Goal: Task Accomplishment & Management: Complete application form

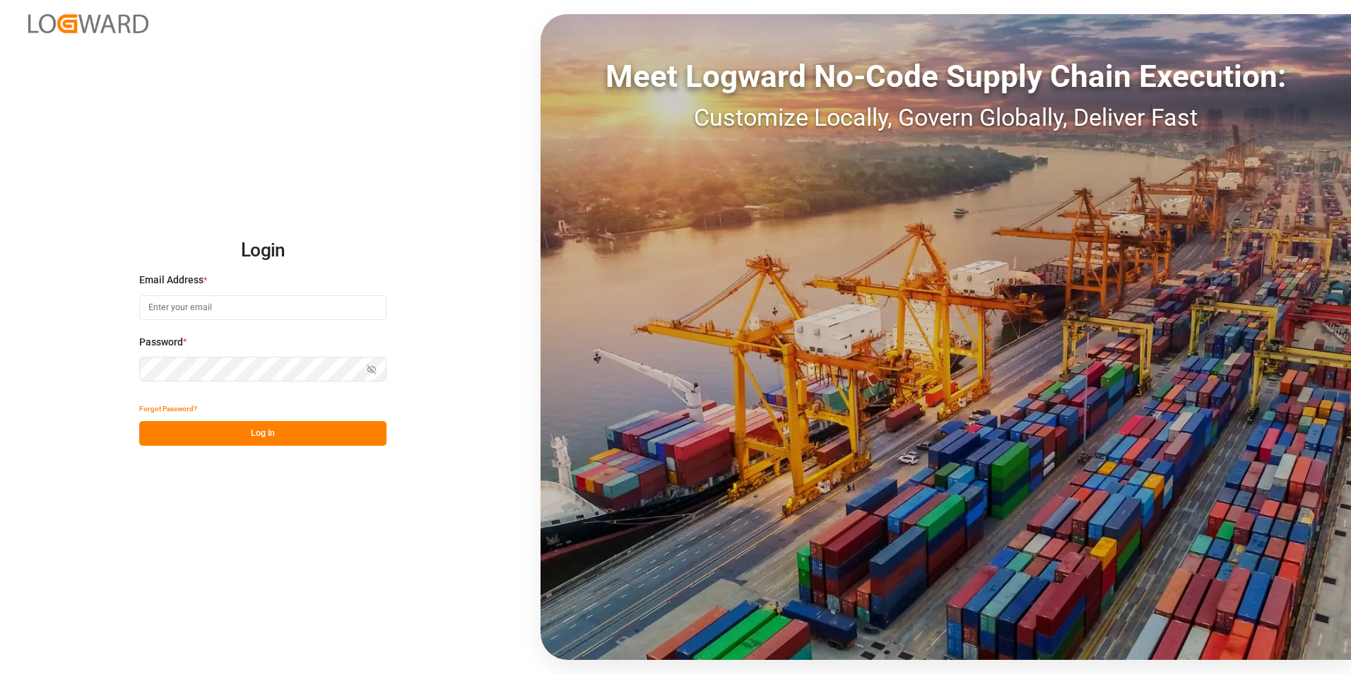
type input "m.delezuch@skat.com.pl"
drag, startPoint x: 278, startPoint y: 441, endPoint x: 423, endPoint y: 465, distance: 146.8
click at [278, 441] on button "Log In" at bounding box center [262, 433] width 247 height 25
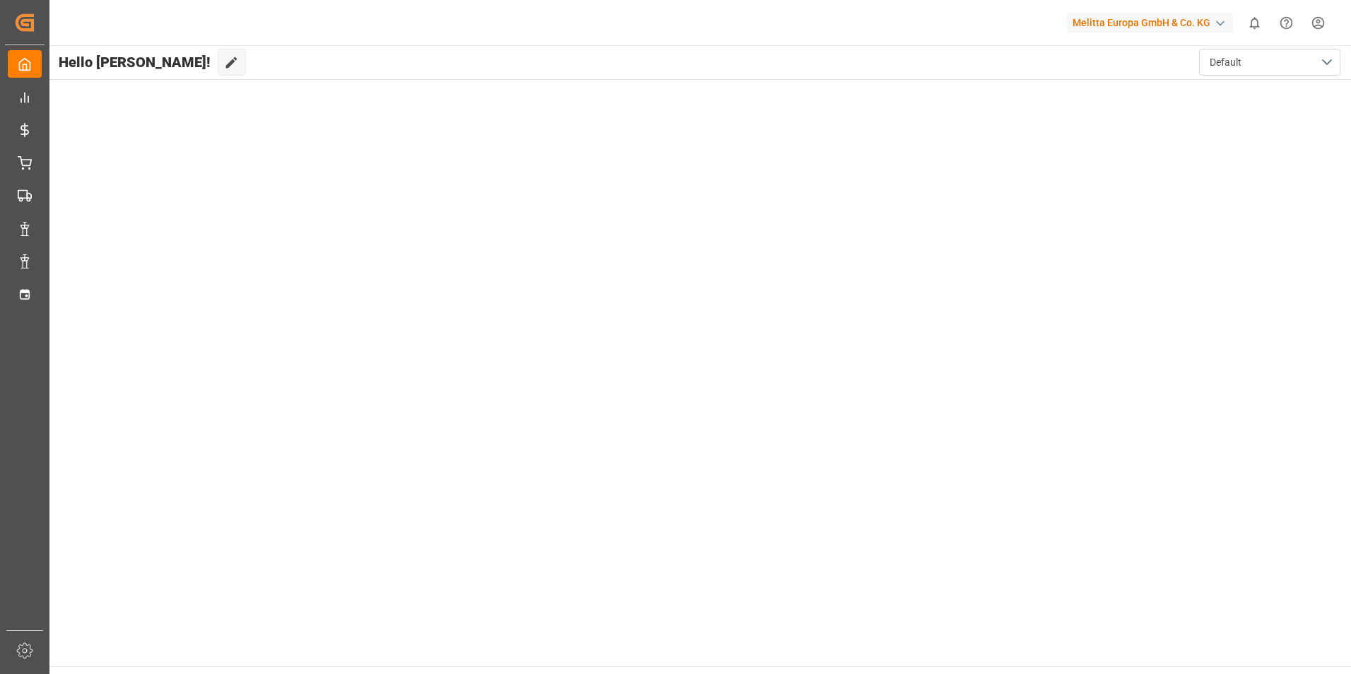
click at [436, 224] on main "Hello Magdalena! Edit Cockpit Default" at bounding box center [699, 355] width 1303 height 621
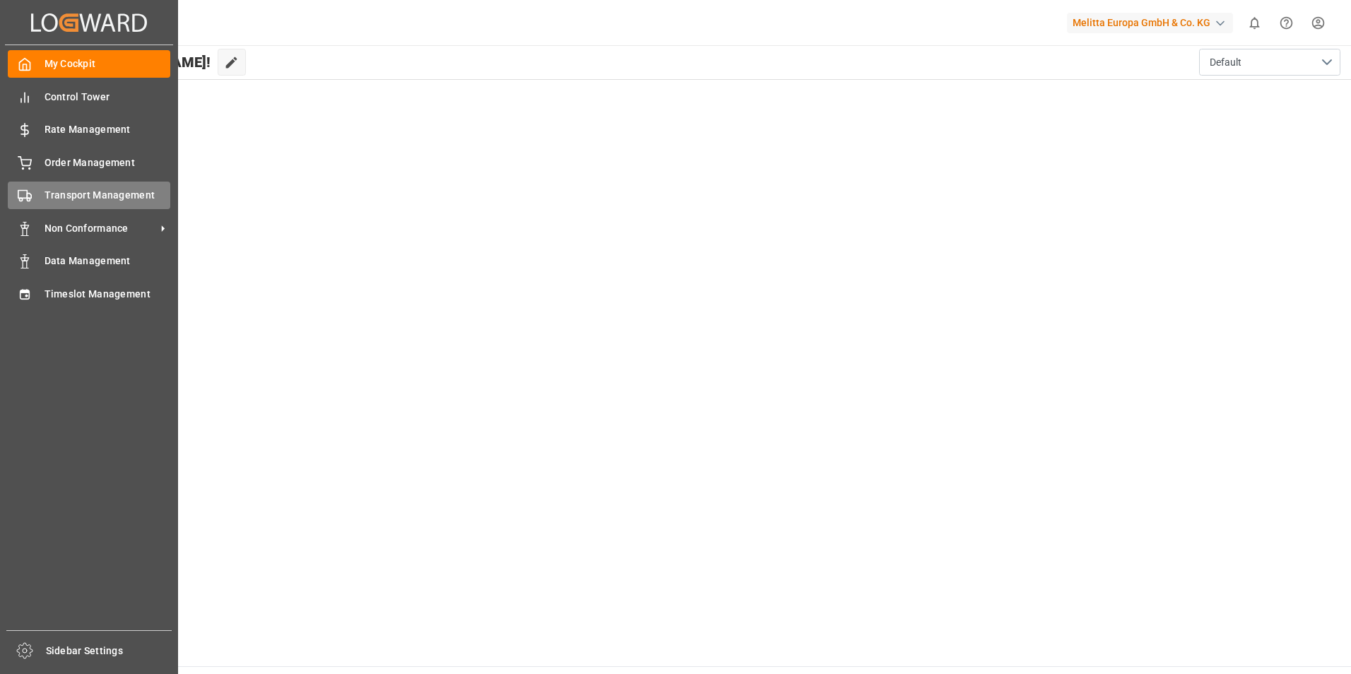
click at [81, 194] on span "Transport Management" at bounding box center [108, 195] width 126 height 15
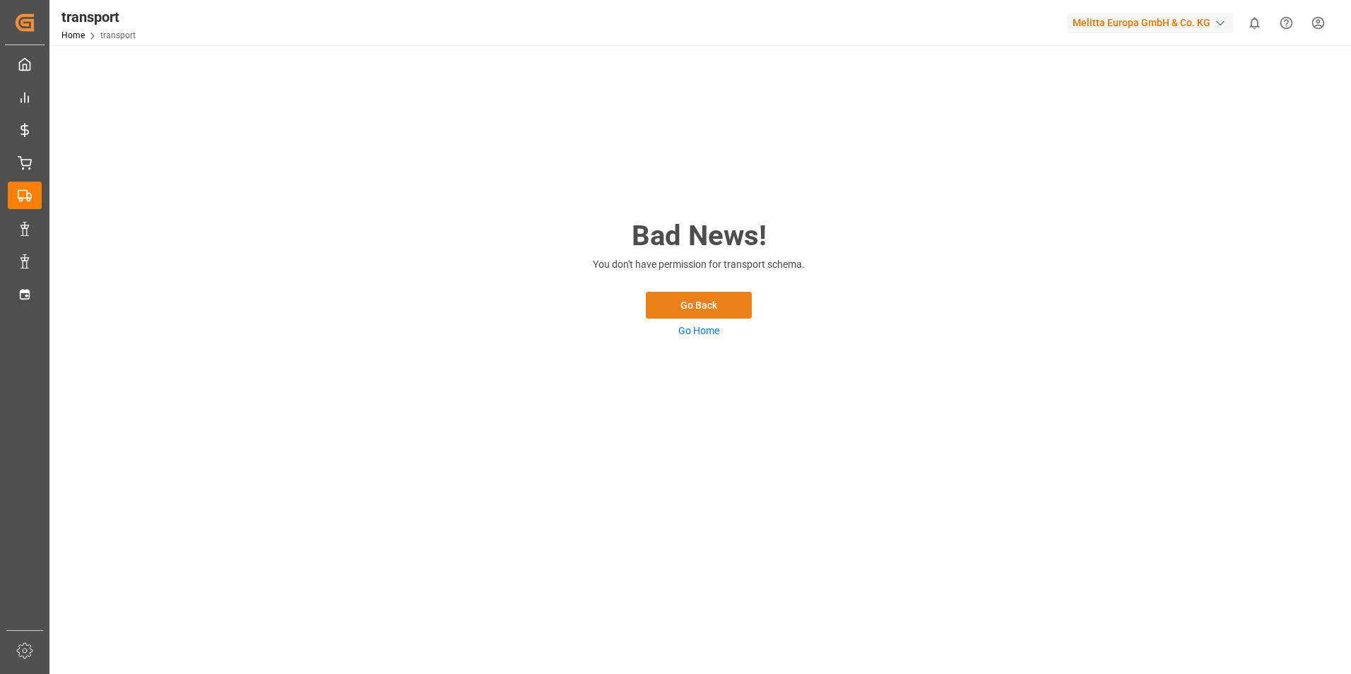
click at [728, 307] on button "Go Back" at bounding box center [699, 305] width 106 height 27
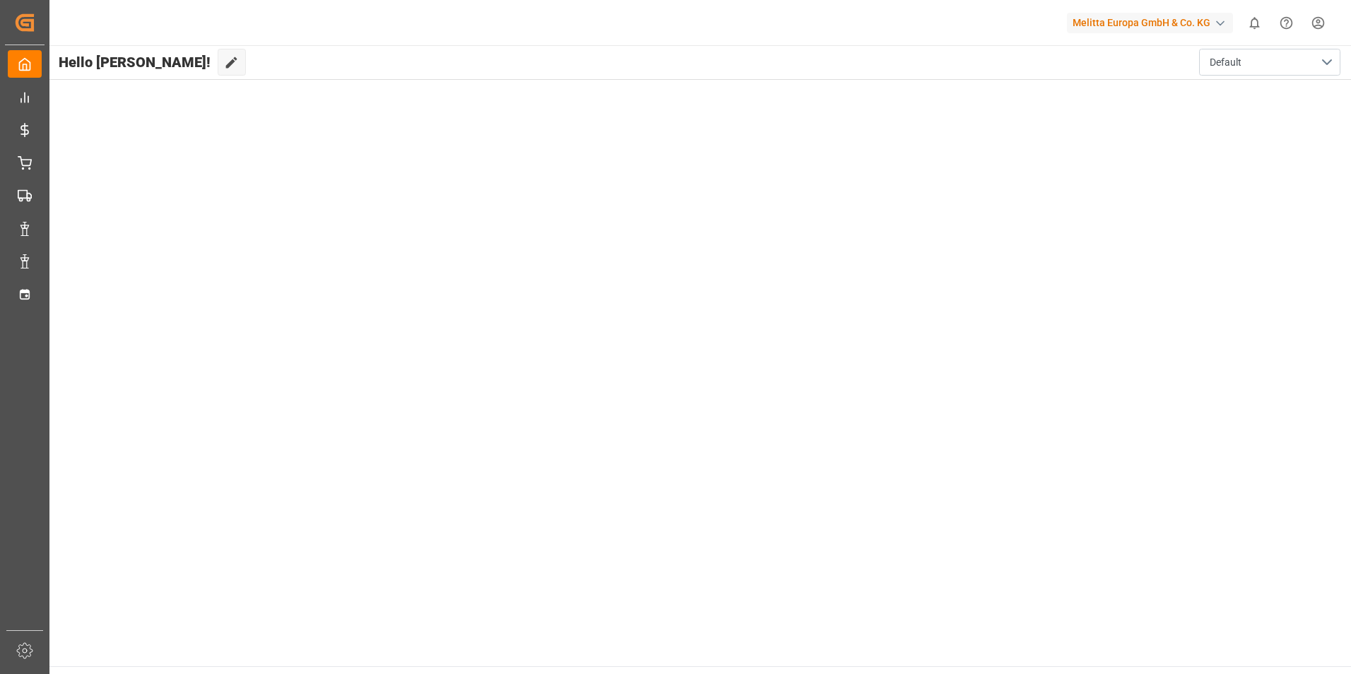
drag, startPoint x: 753, startPoint y: 312, endPoint x: 517, endPoint y: 259, distance: 241.9
click at [742, 315] on main "Hello Magdalena! Edit Cockpit Default" at bounding box center [699, 355] width 1303 height 621
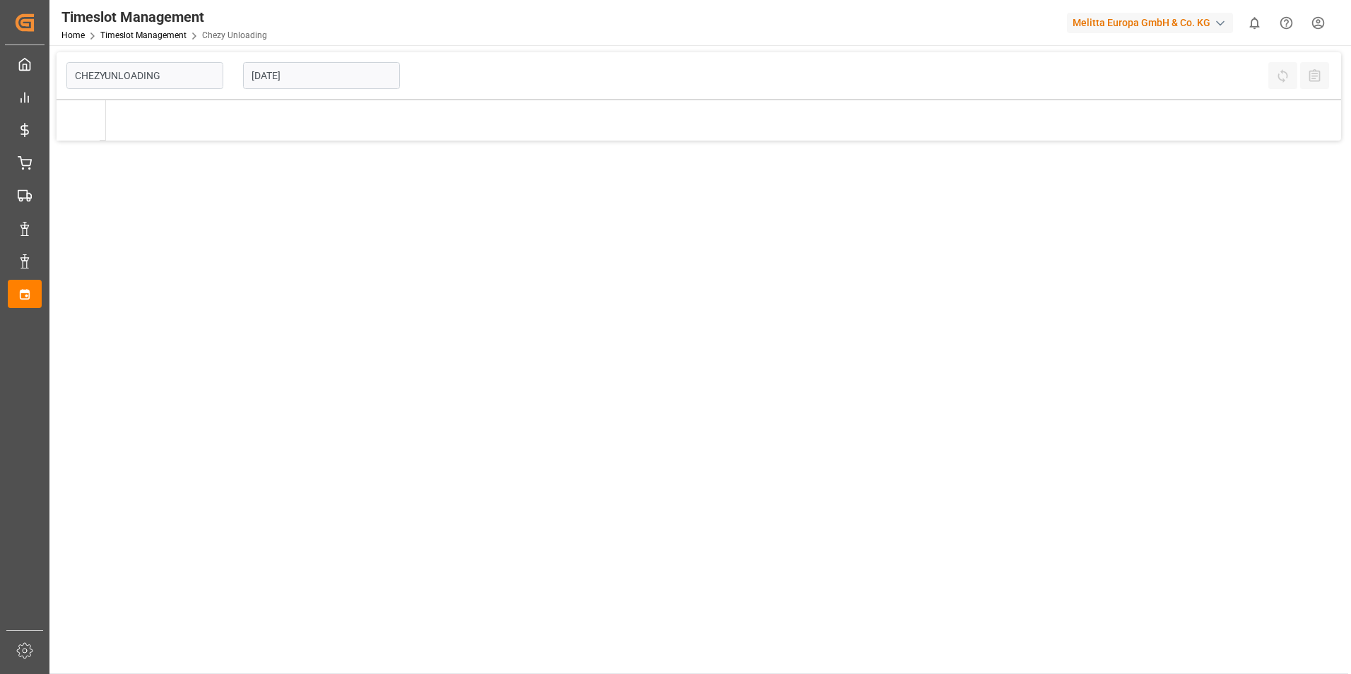
type input "Chezy Unloading"
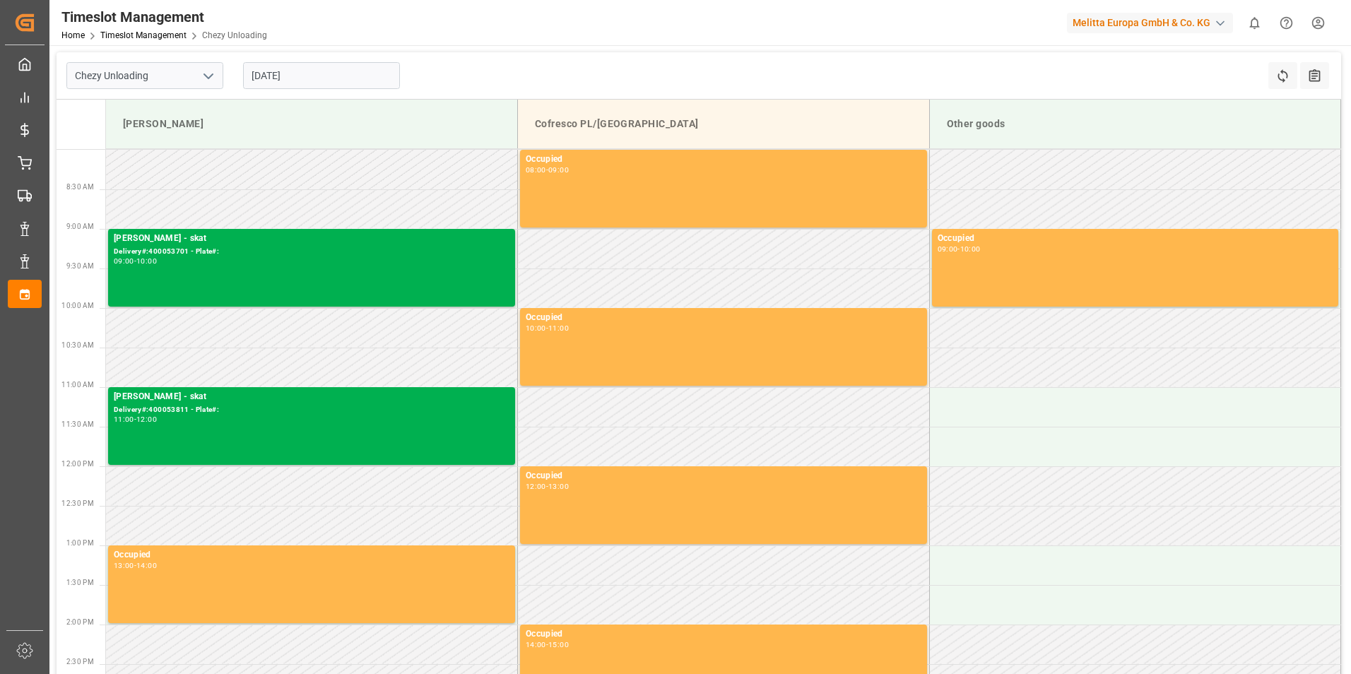
click at [302, 83] on input "[DATE]" at bounding box center [321, 75] width 157 height 27
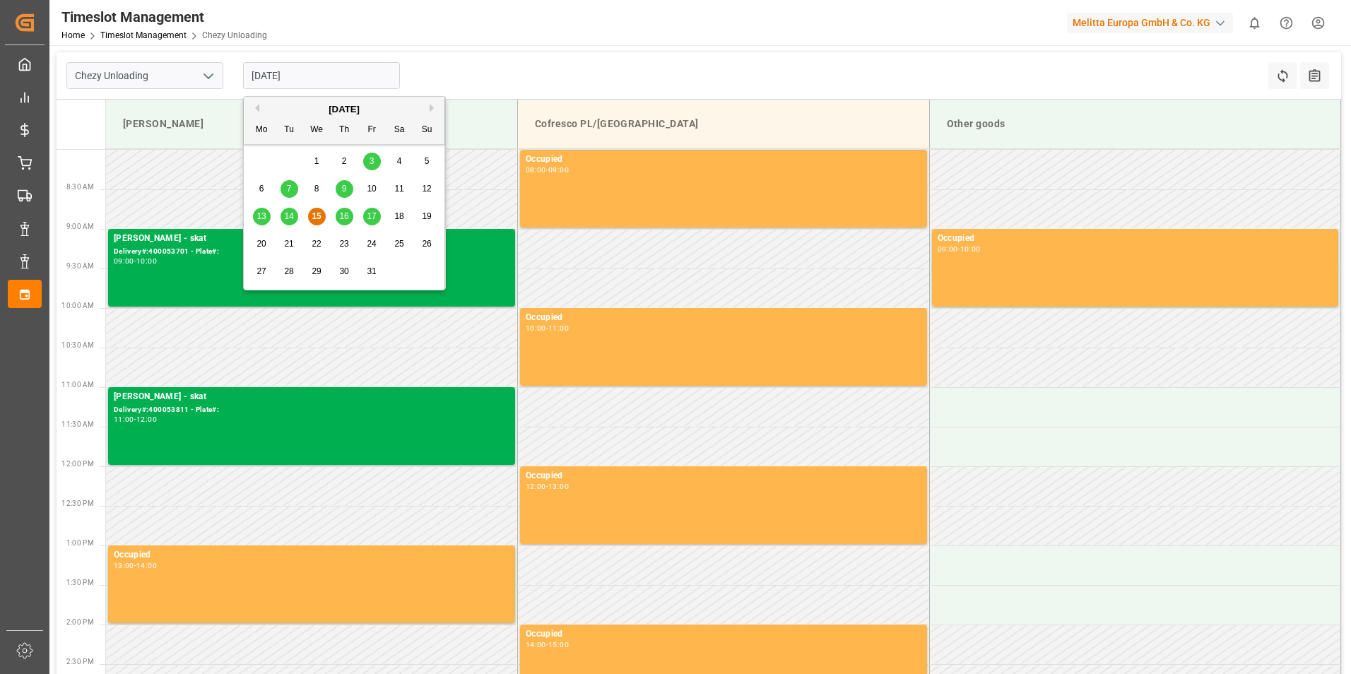
click at [262, 243] on span "20" at bounding box center [261, 244] width 9 height 10
type input "[DATE]"
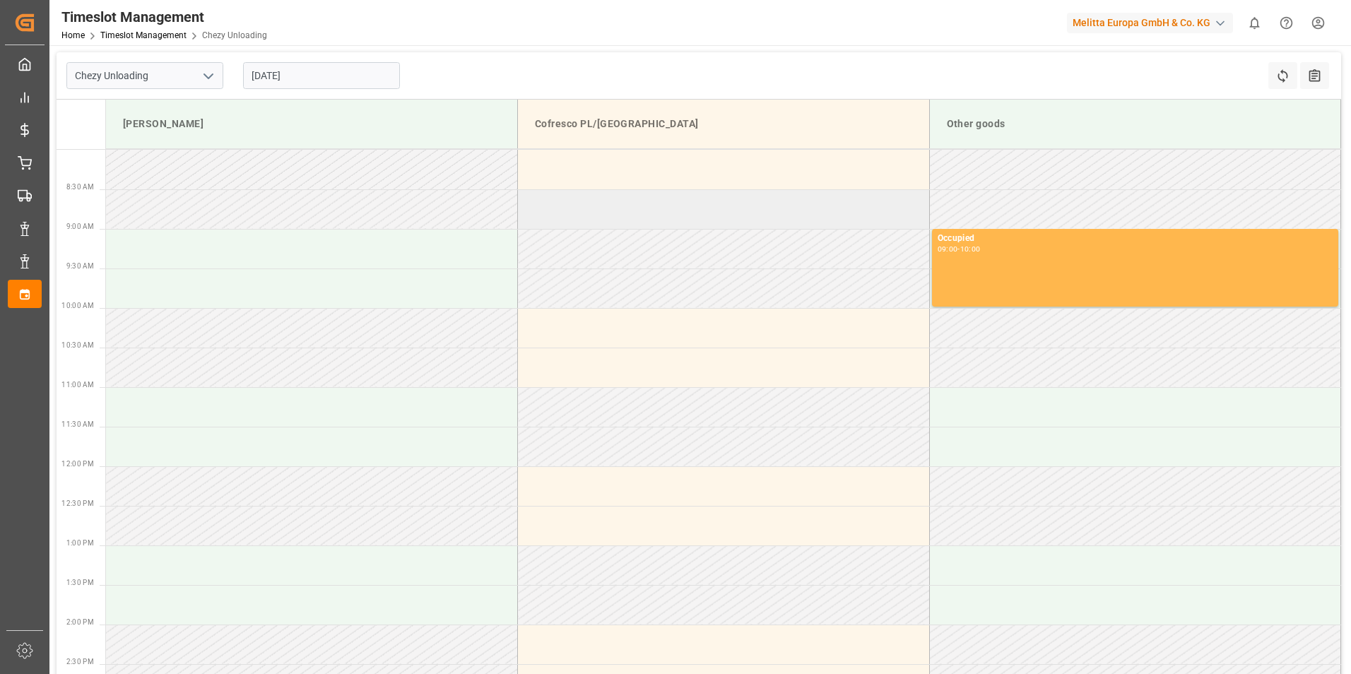
click at [689, 206] on td at bounding box center [724, 209] width 412 height 40
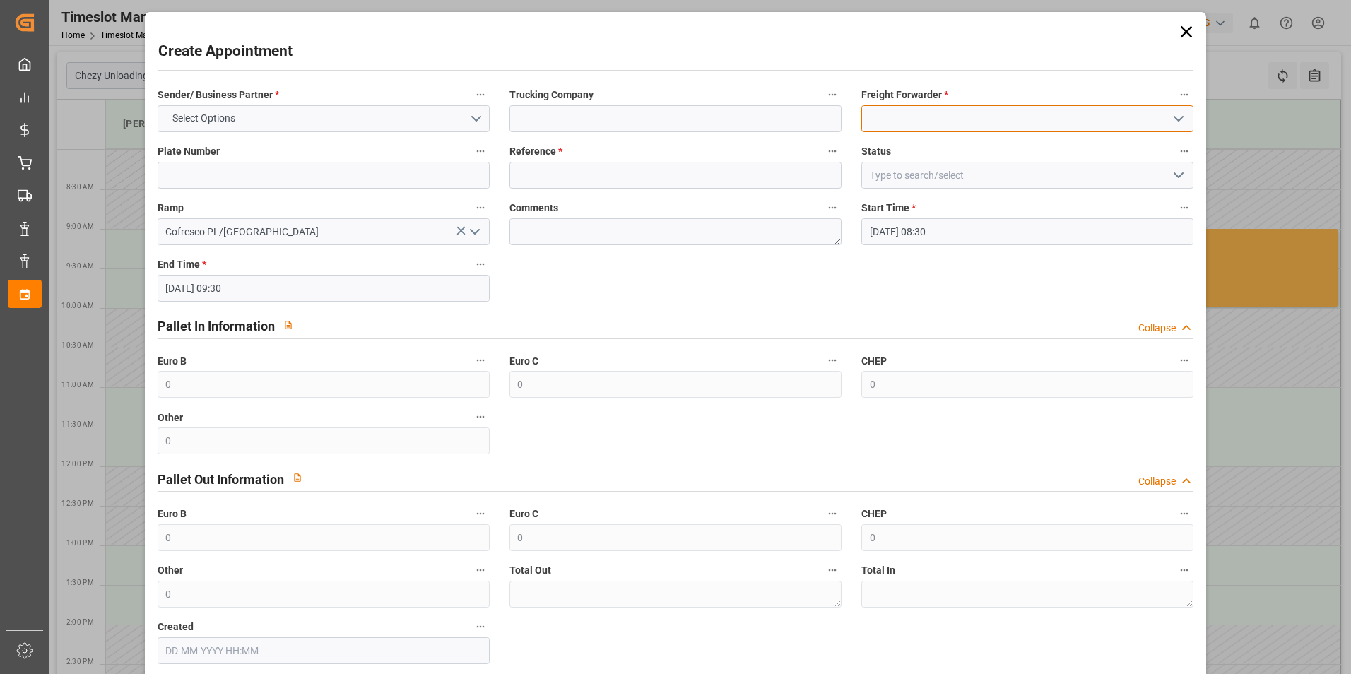
click at [941, 114] on input at bounding box center [1027, 118] width 332 height 27
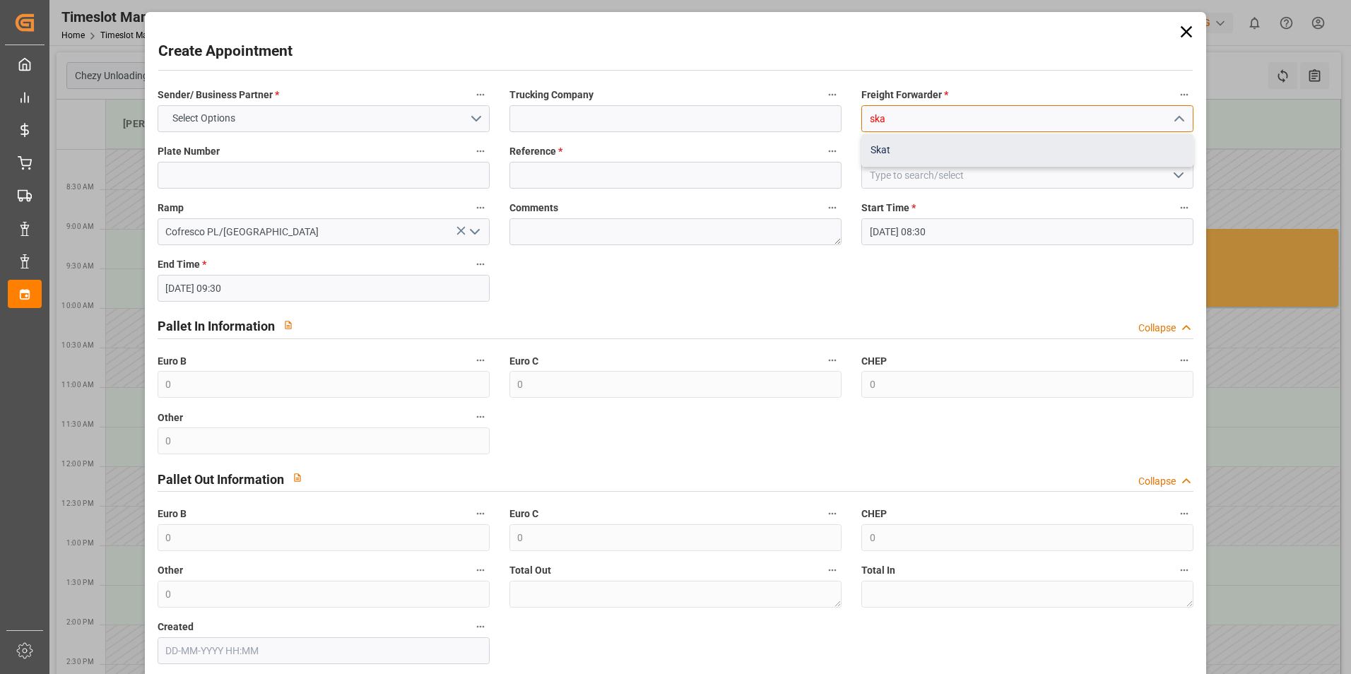
click at [909, 151] on div "Skat" at bounding box center [1027, 150] width 331 height 32
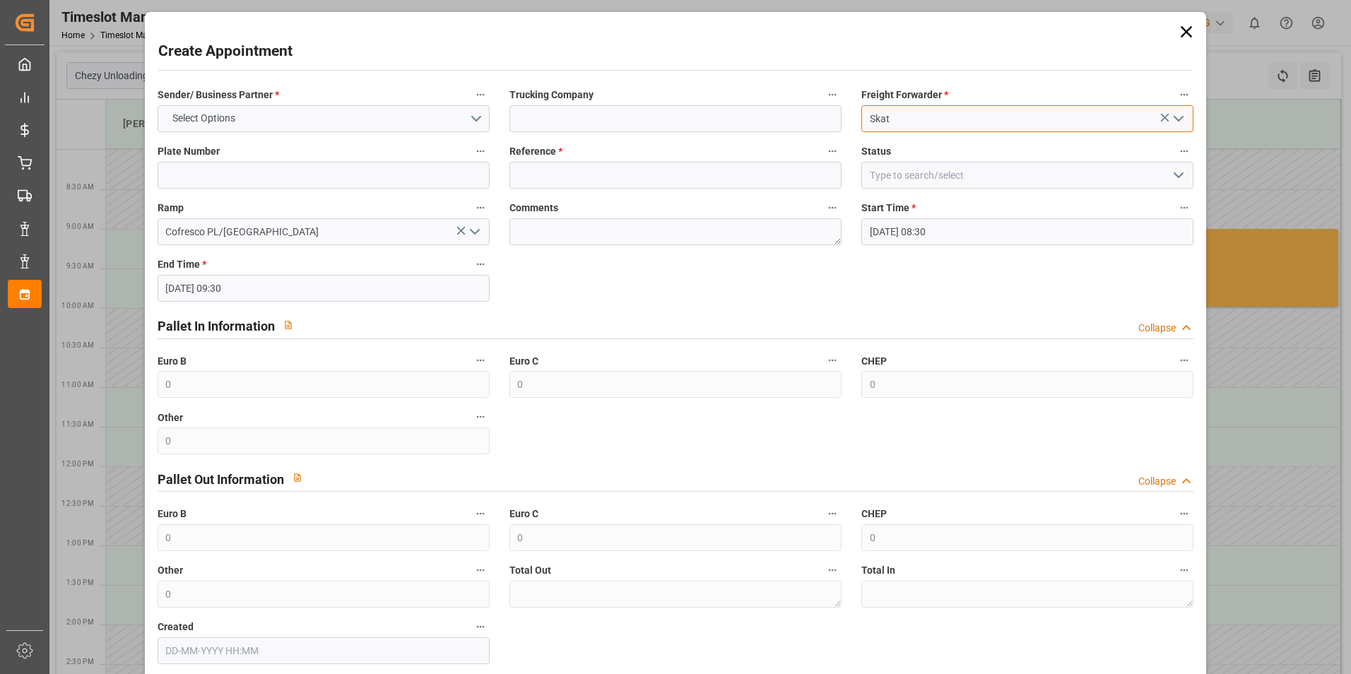
type input "Skat"
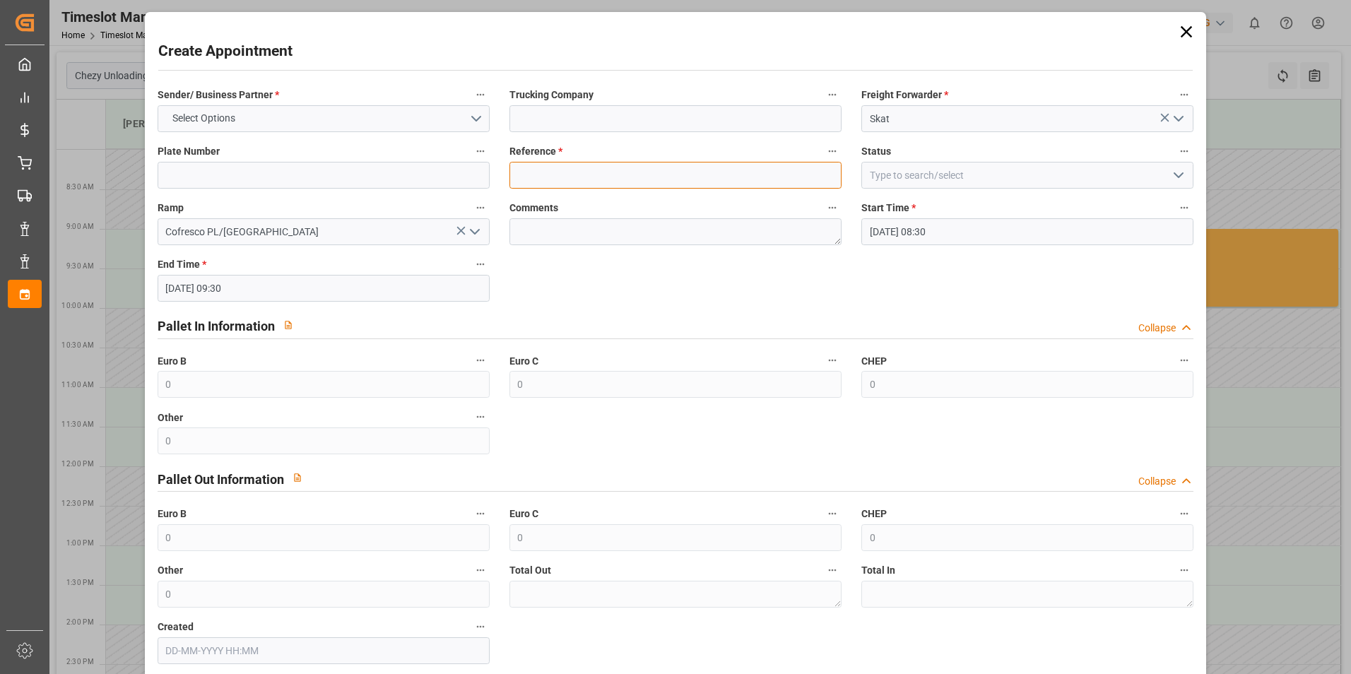
click at [625, 180] on input at bounding box center [676, 175] width 332 height 27
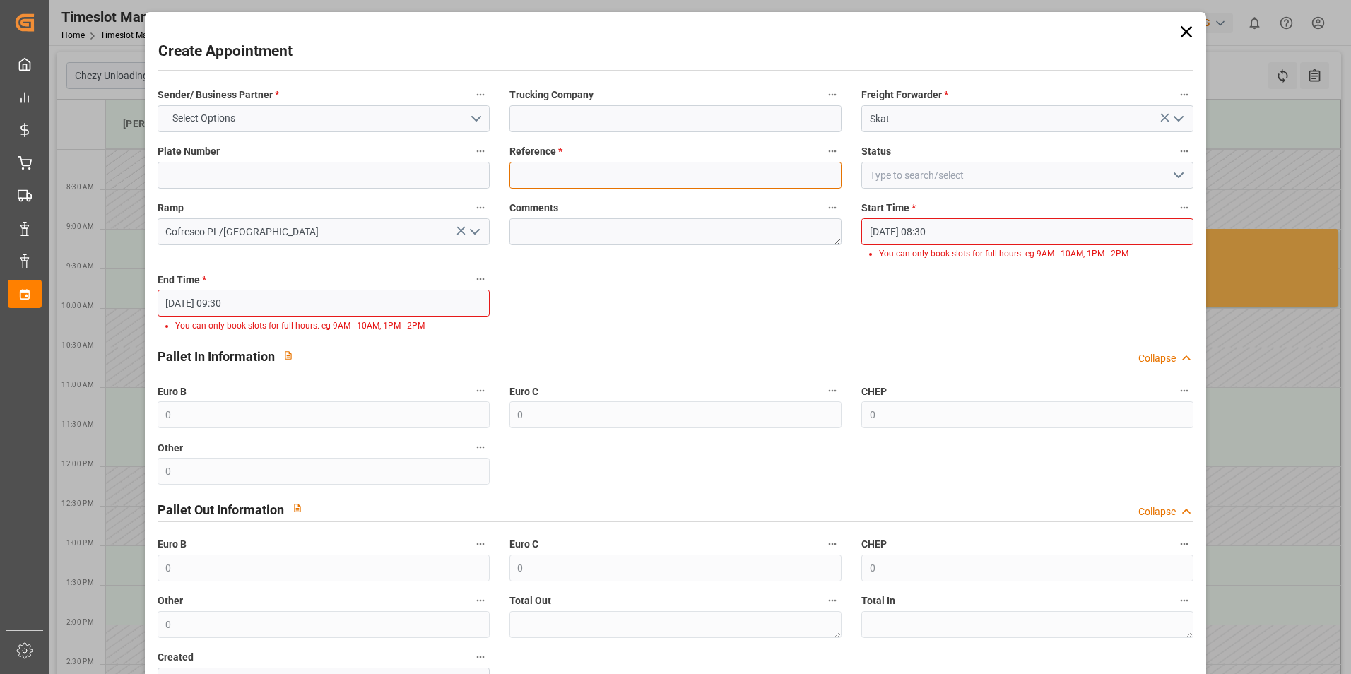
paste input "490422"
type input "490422"
click at [1118, 217] on label "Start Time *" at bounding box center [1027, 209] width 332 height 20
click at [1175, 217] on button "Start Time *" at bounding box center [1184, 208] width 18 height 18
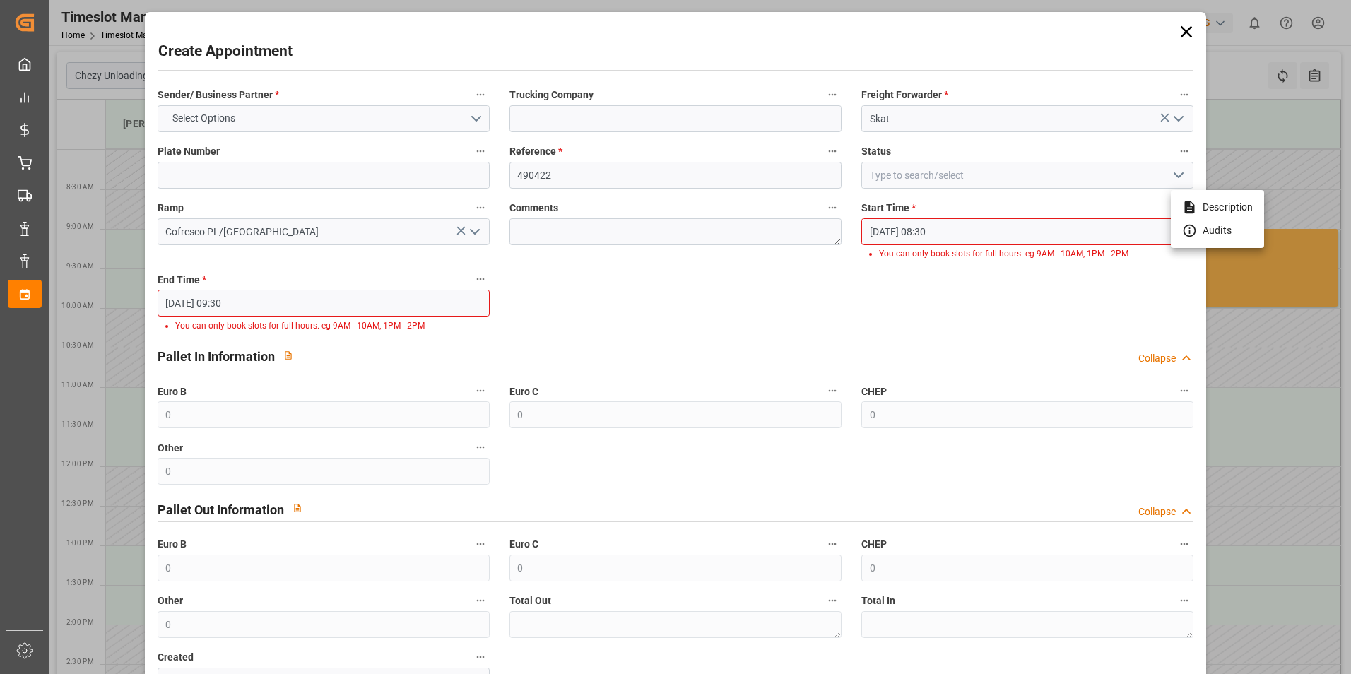
click at [1117, 228] on div at bounding box center [675, 337] width 1351 height 674
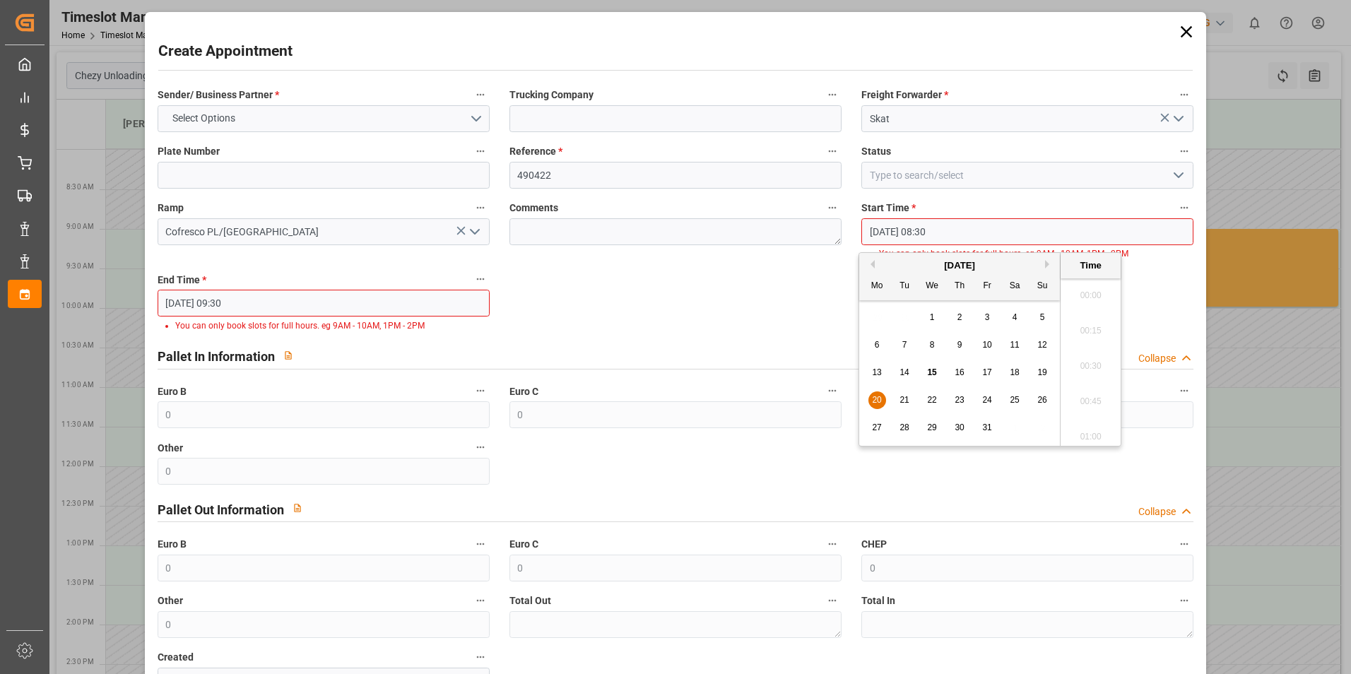
click at [1143, 237] on input "[DATE] 08:30" at bounding box center [1027, 231] width 332 height 27
click at [881, 404] on span "20" at bounding box center [876, 400] width 9 height 10
click at [1092, 291] on li "08:00" at bounding box center [1091, 290] width 60 height 35
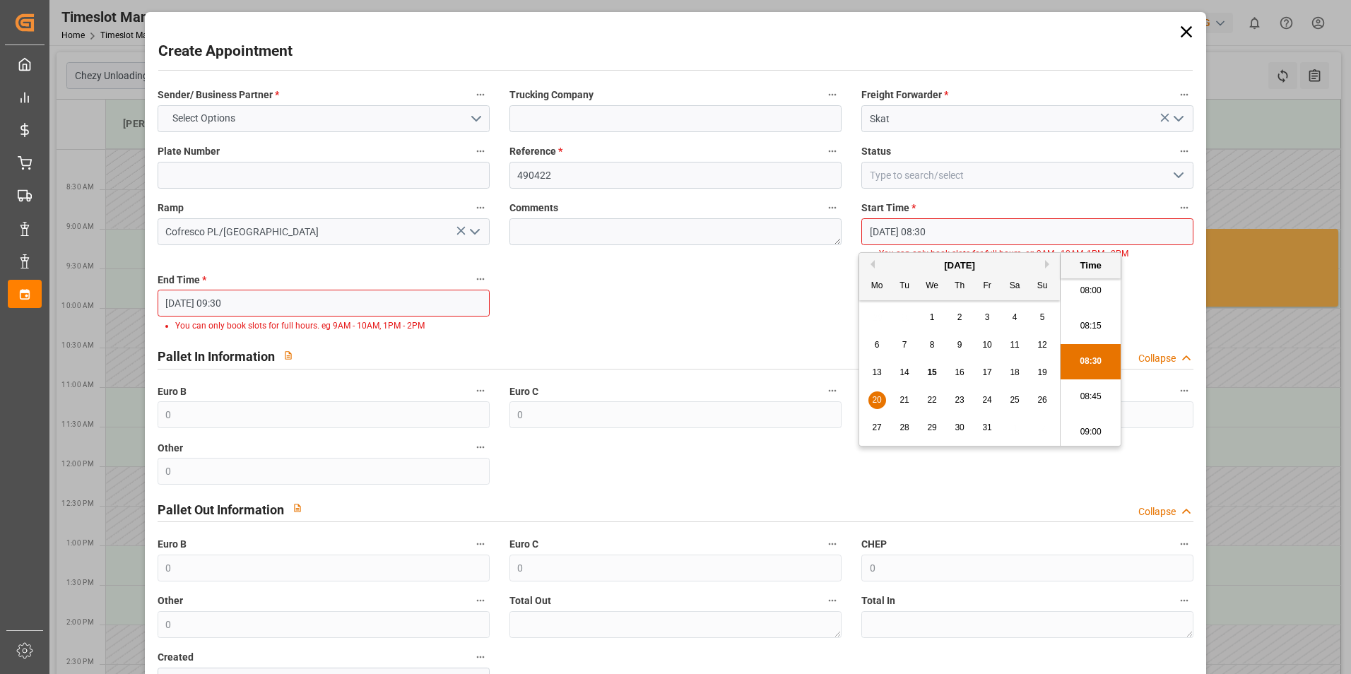
type input "[DATE] 08:00"
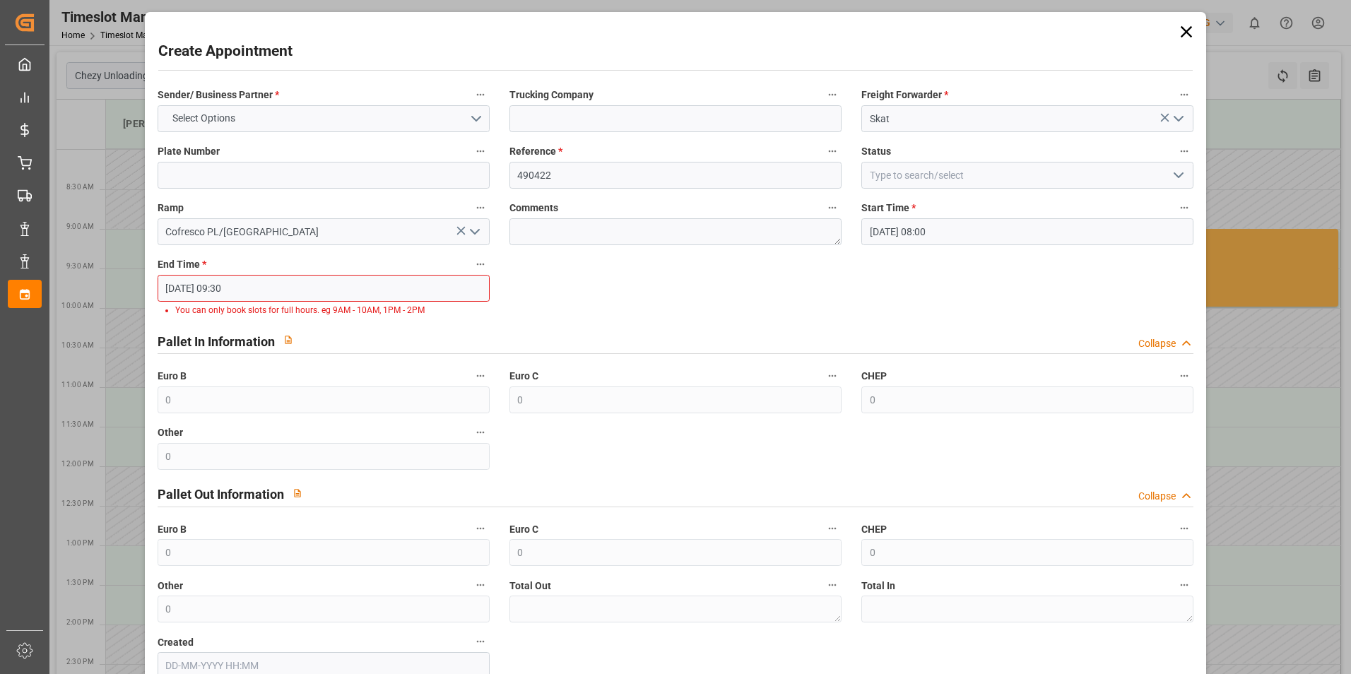
click at [337, 298] on input "[DATE] 09:30" at bounding box center [324, 288] width 332 height 27
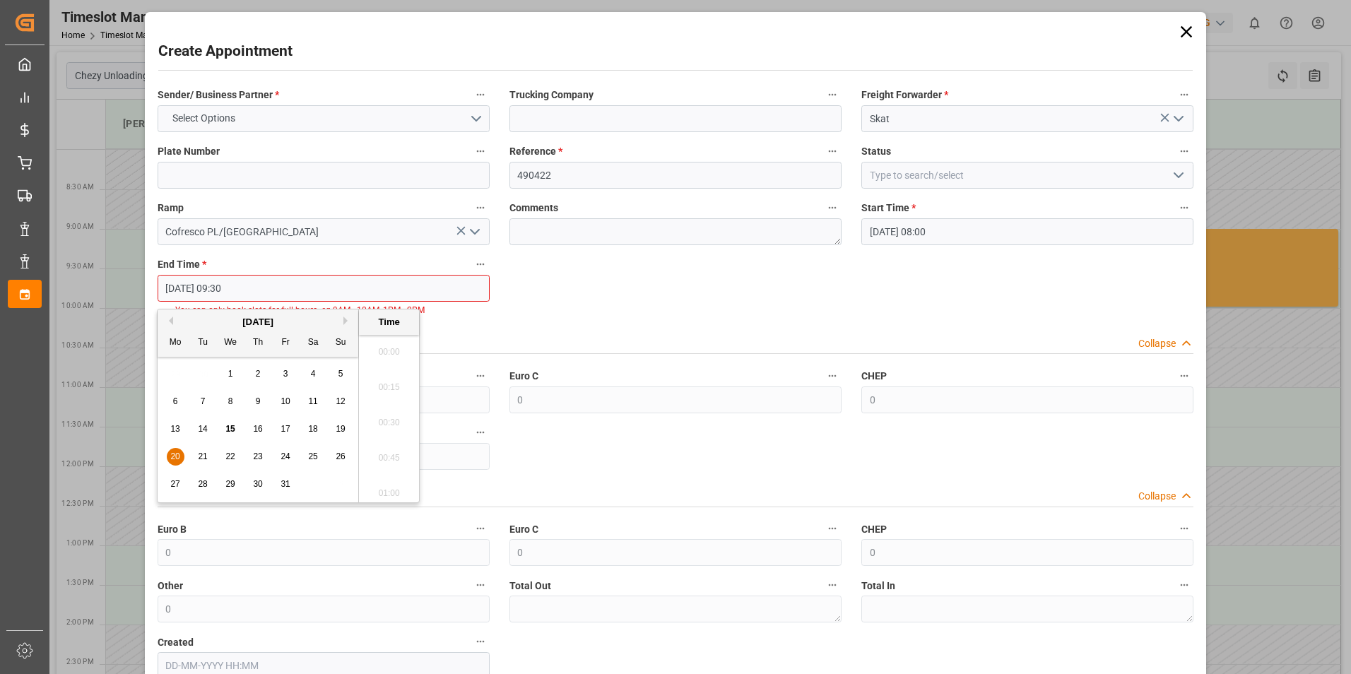
scroll to position [1277, 0]
click at [172, 450] on div "20" at bounding box center [176, 457] width 18 height 17
click at [391, 350] on li "09:00" at bounding box center [389, 347] width 60 height 35
type input "[DATE] 09:00"
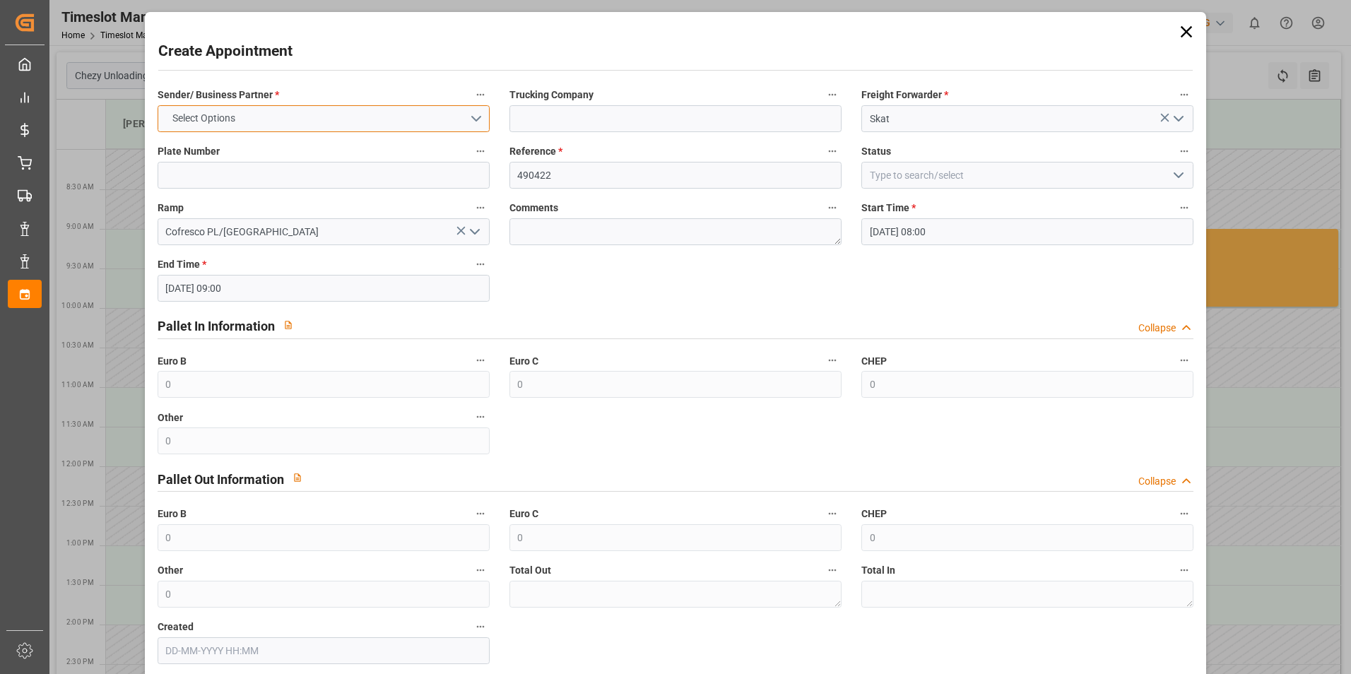
click at [211, 121] on span "Select Options" at bounding box center [203, 118] width 77 height 15
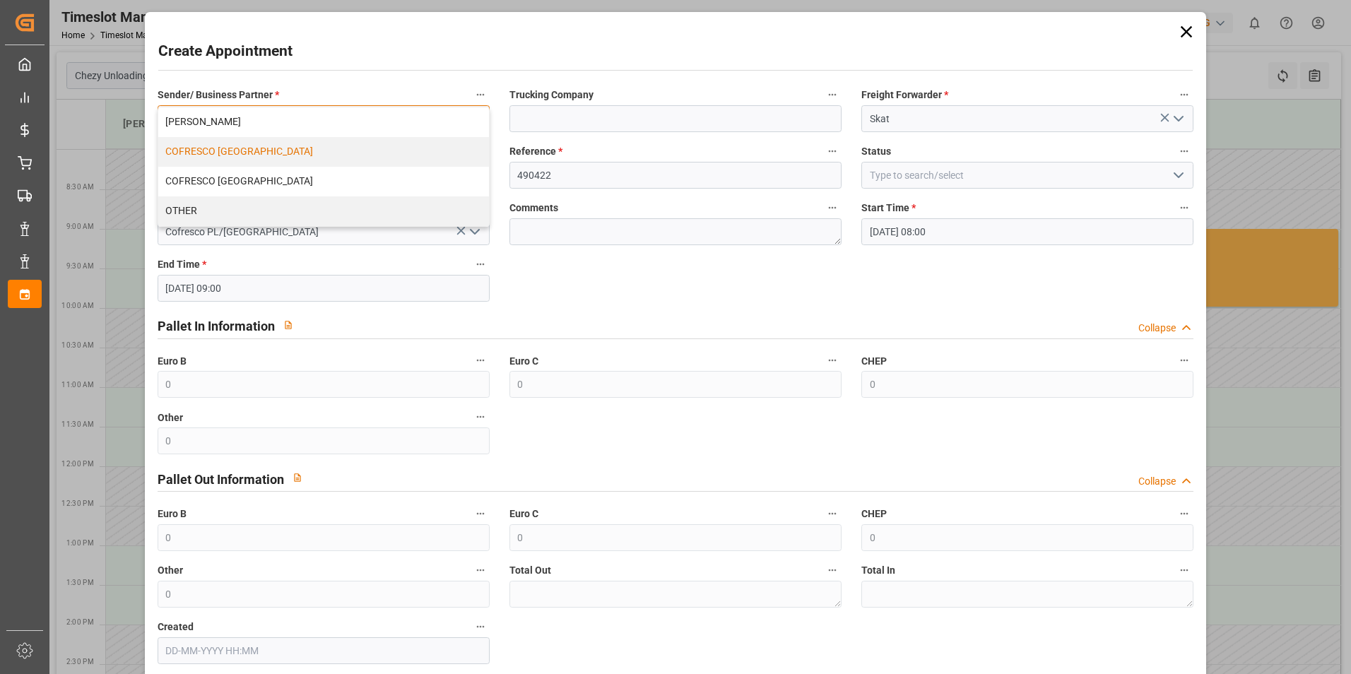
click at [223, 154] on div "COFRESCO [GEOGRAPHIC_DATA]" at bounding box center [323, 152] width 331 height 30
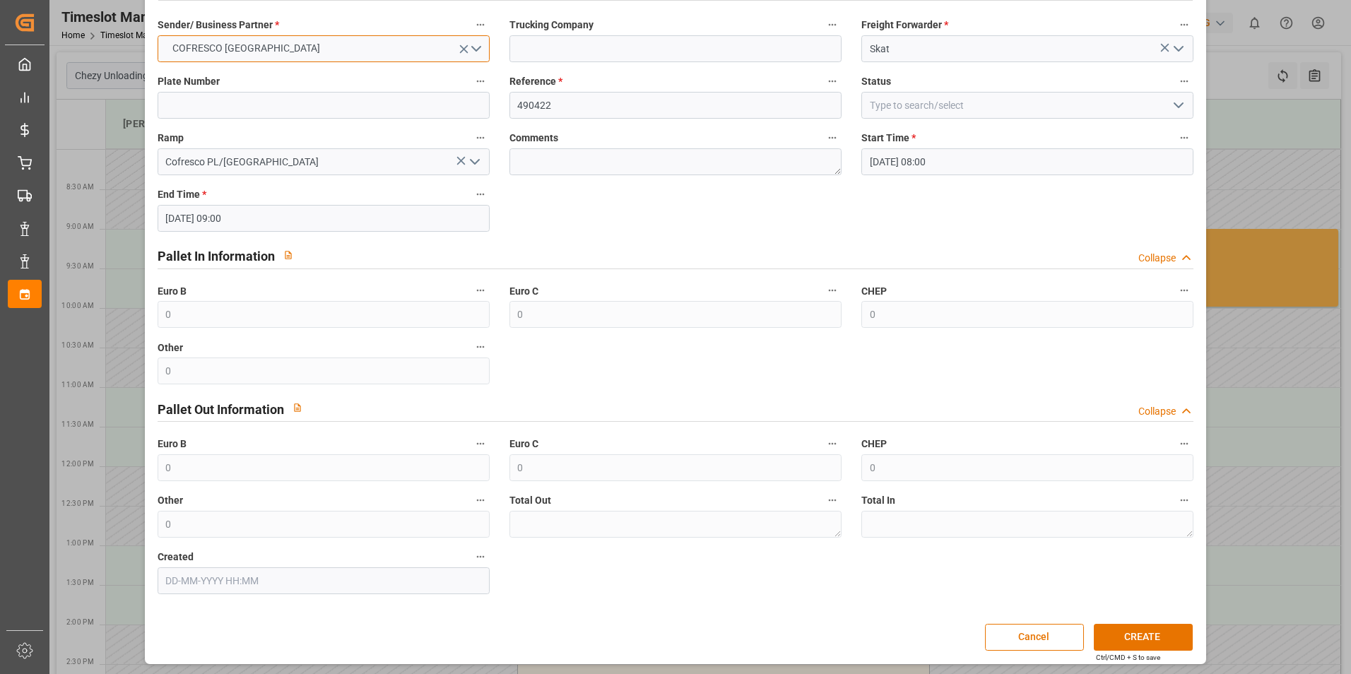
scroll to position [72, 0]
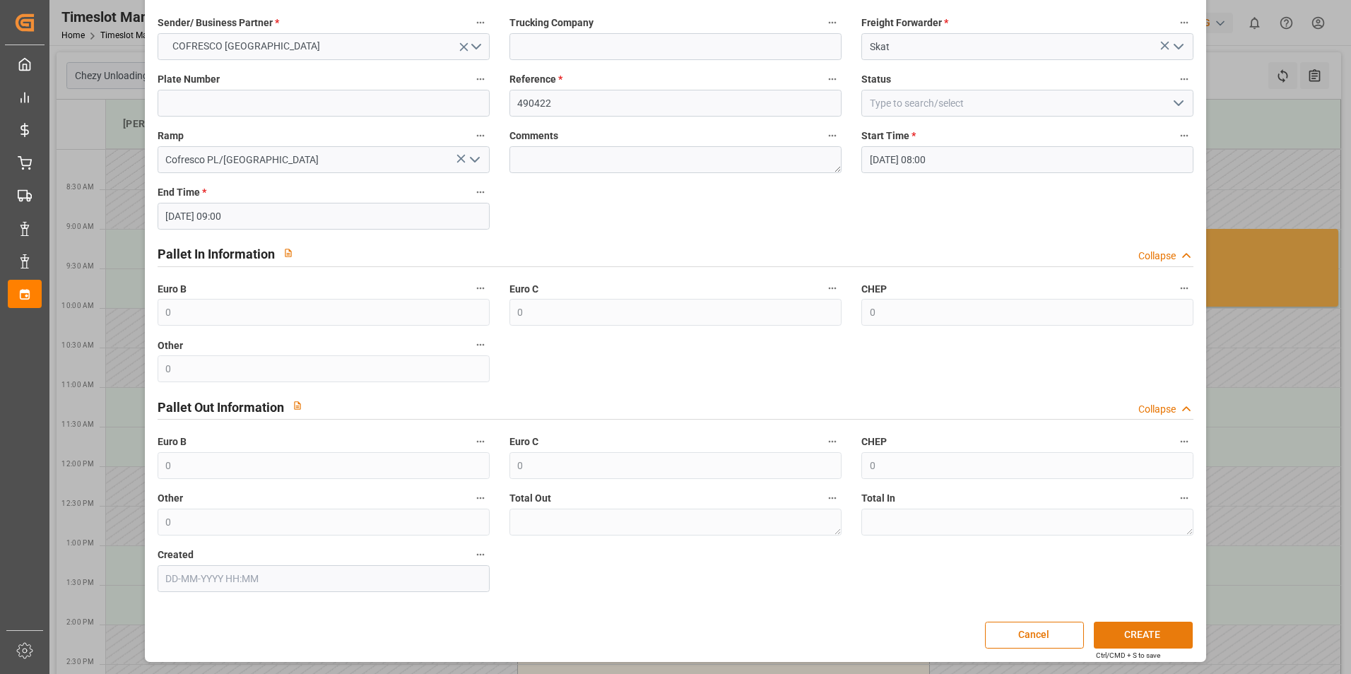
click at [1131, 625] on button "CREATE" at bounding box center [1143, 635] width 99 height 27
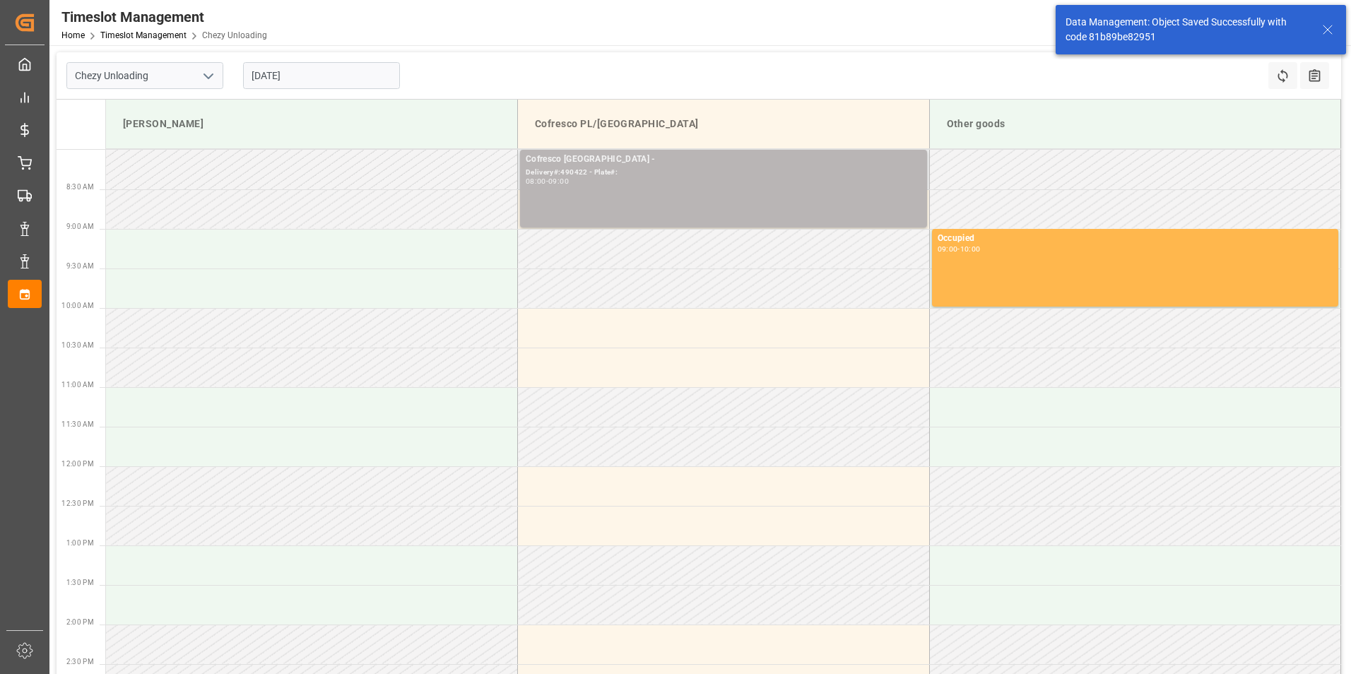
click at [597, 187] on div "Cofresco [GEOGRAPHIC_DATA] - Delivery#:490422 - Plate#: 08:00 - 09:00" at bounding box center [724, 189] width 396 height 72
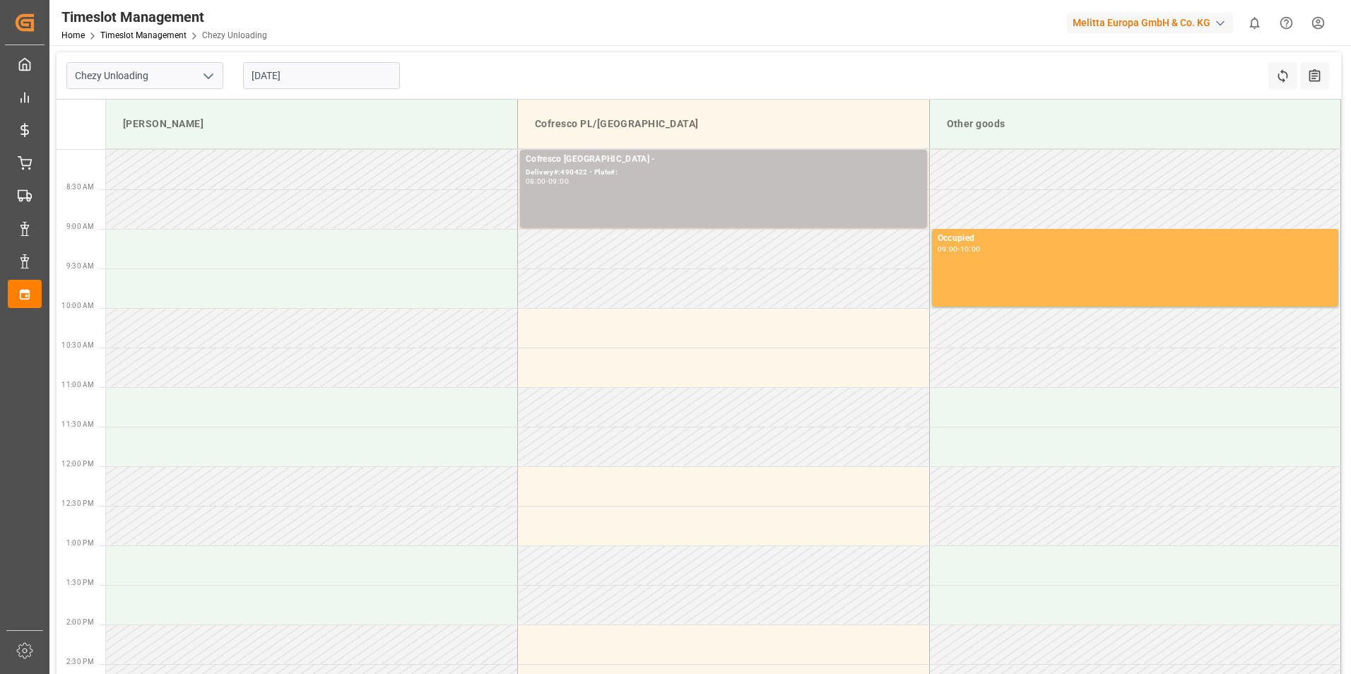
click at [668, 177] on div "Delivery#:490422 - Plate#:" at bounding box center [724, 173] width 396 height 12
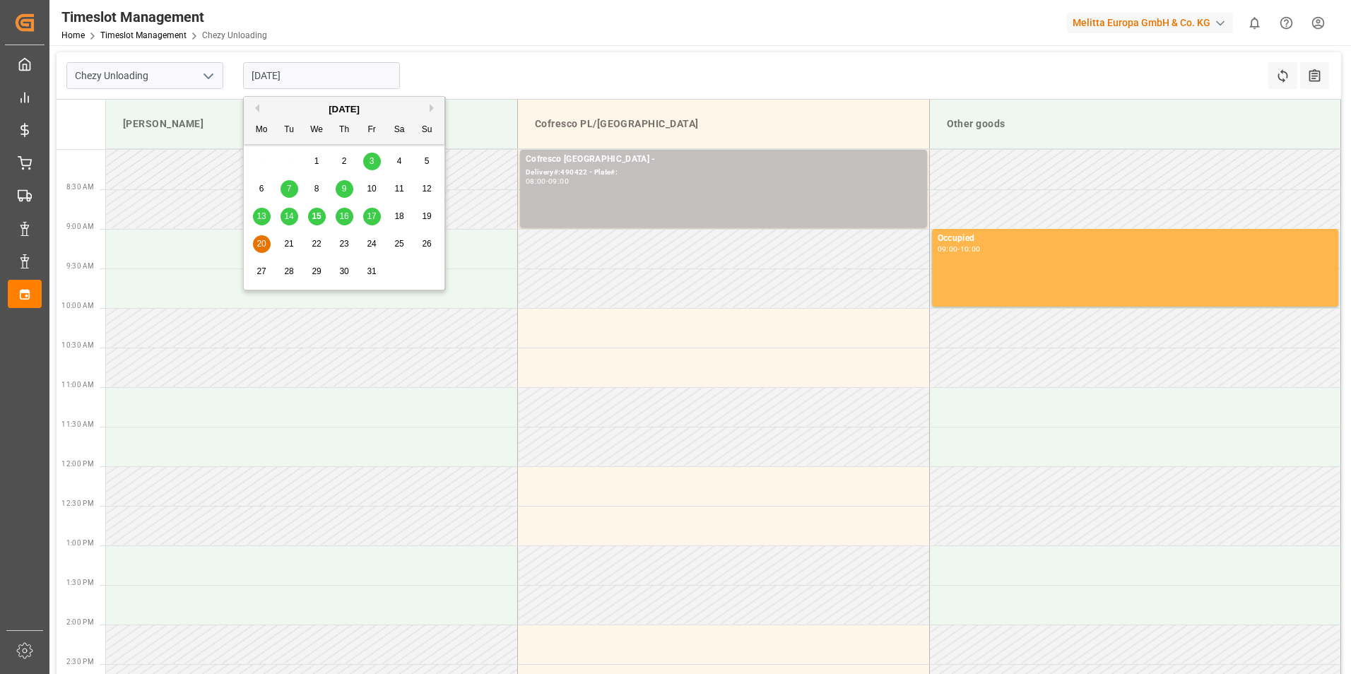
click at [355, 73] on input "[DATE]" at bounding box center [321, 75] width 157 height 27
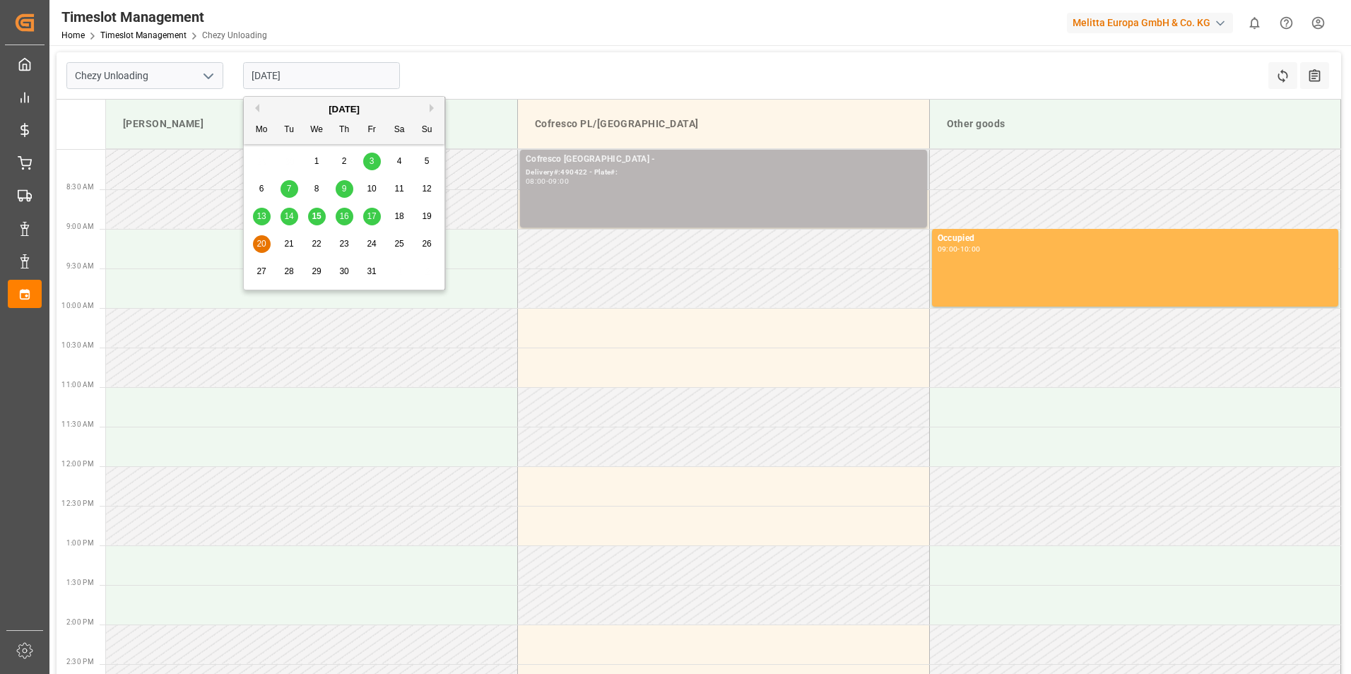
click at [706, 199] on div "Cofresco [GEOGRAPHIC_DATA] - Delivery#:490422 - Plate#: 08:00 - 09:00" at bounding box center [724, 189] width 396 height 72
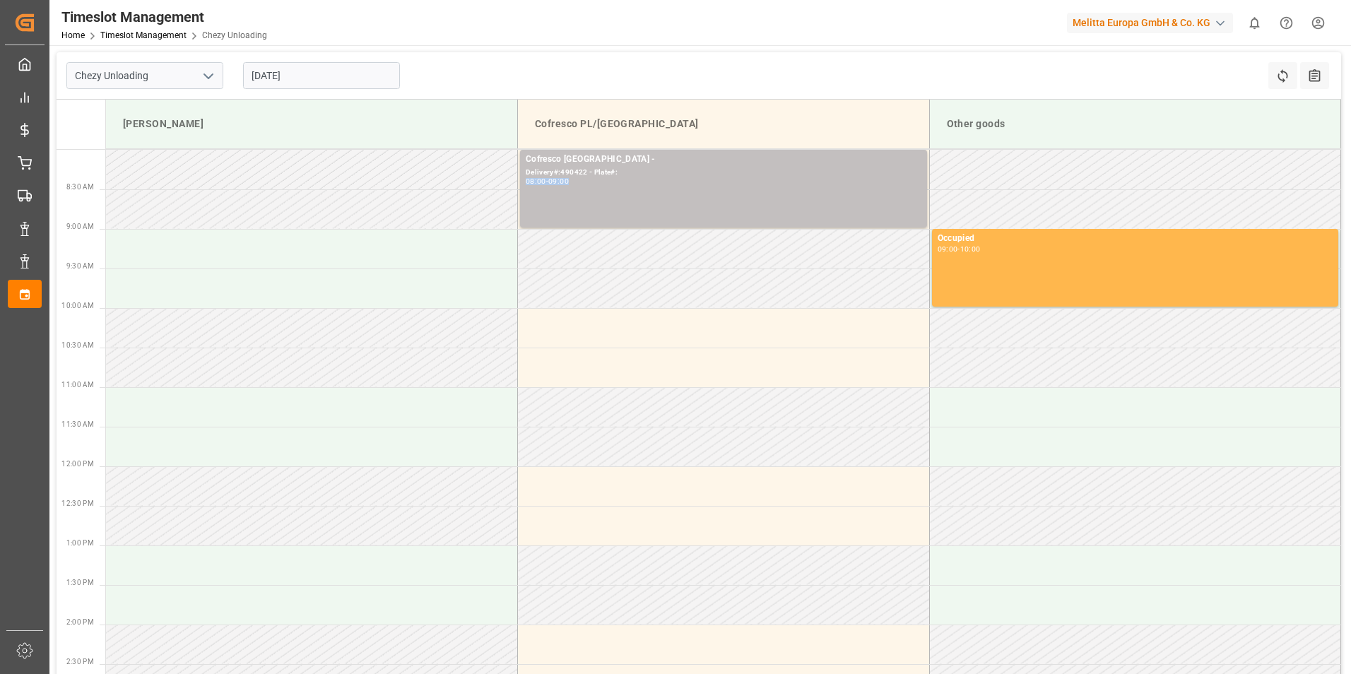
click at [706, 199] on div "Cofresco [GEOGRAPHIC_DATA] - Delivery#:490422 - Plate#: 08:00 - 09:00" at bounding box center [724, 189] width 396 height 72
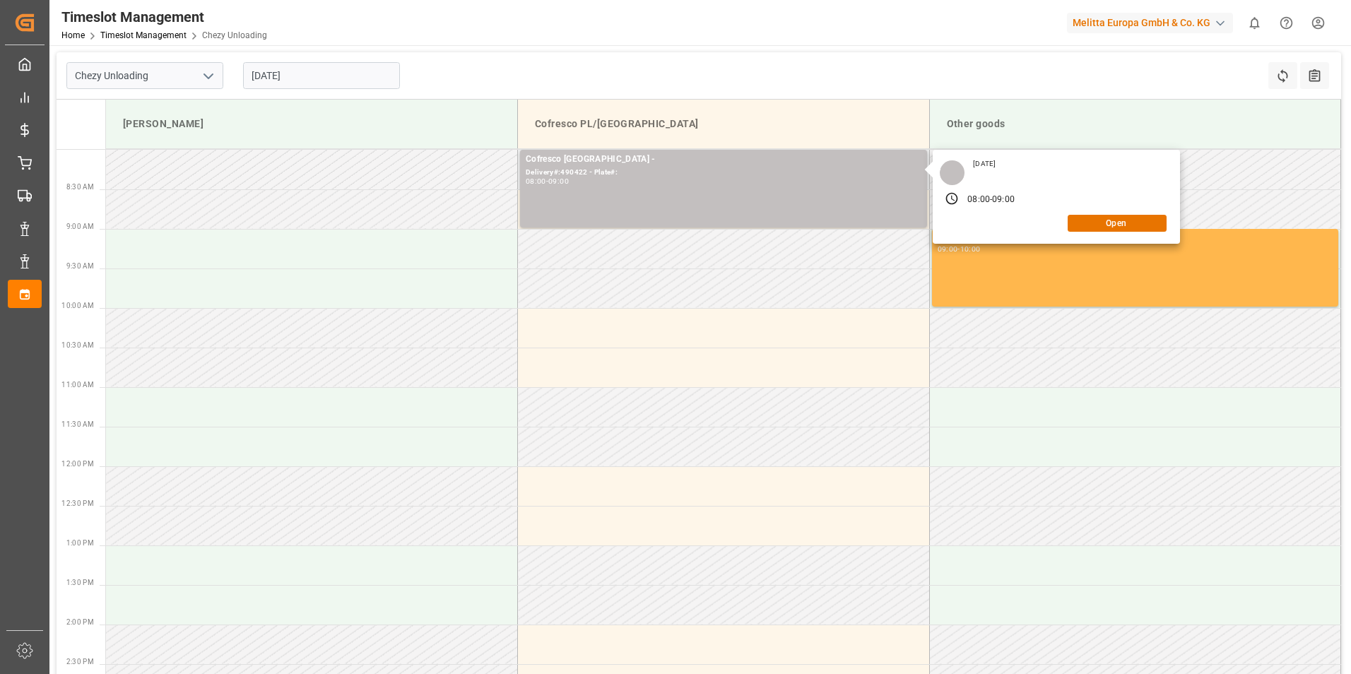
click at [1138, 232] on div "[DATE] 08:00 - 09:00 Open" at bounding box center [1056, 197] width 247 height 94
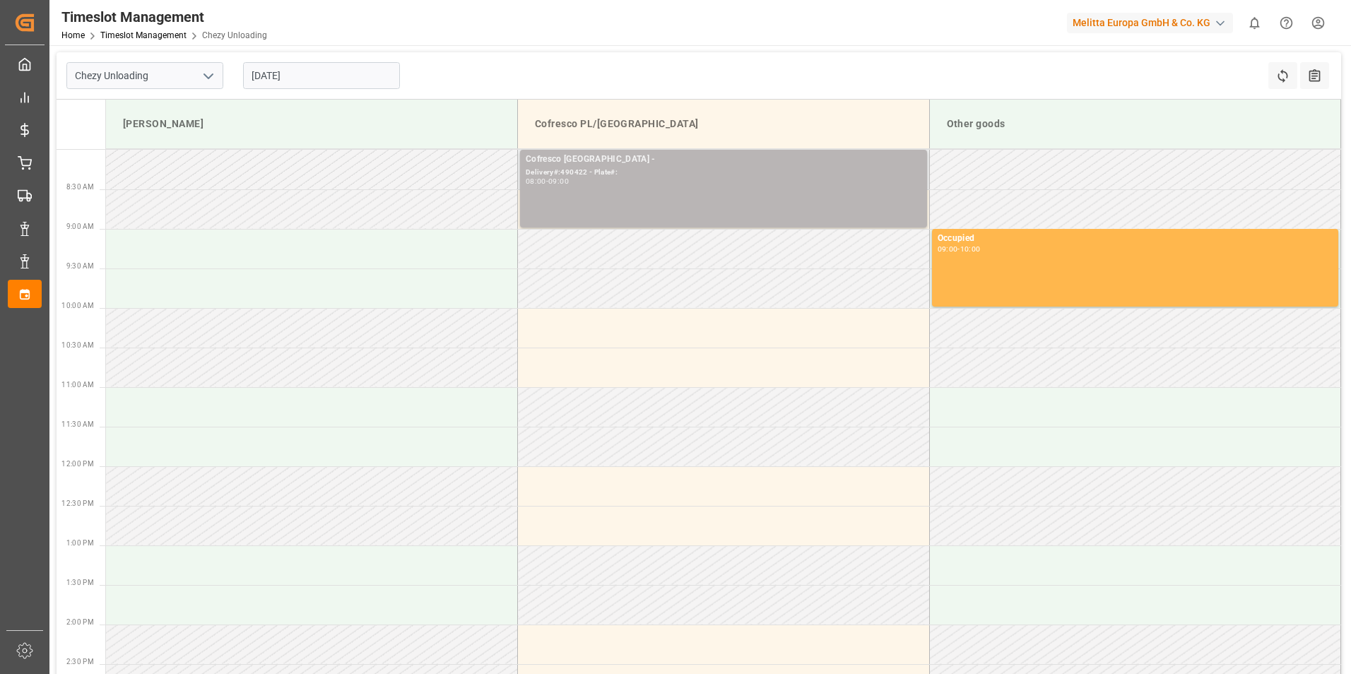
click at [822, 197] on div "Cofresco [GEOGRAPHIC_DATA] - Delivery#:490422 - Plate#: 08:00 - 09:00" at bounding box center [724, 189] width 396 height 72
click at [802, 177] on div "Delivery#:490422 - Plate#:" at bounding box center [724, 173] width 396 height 12
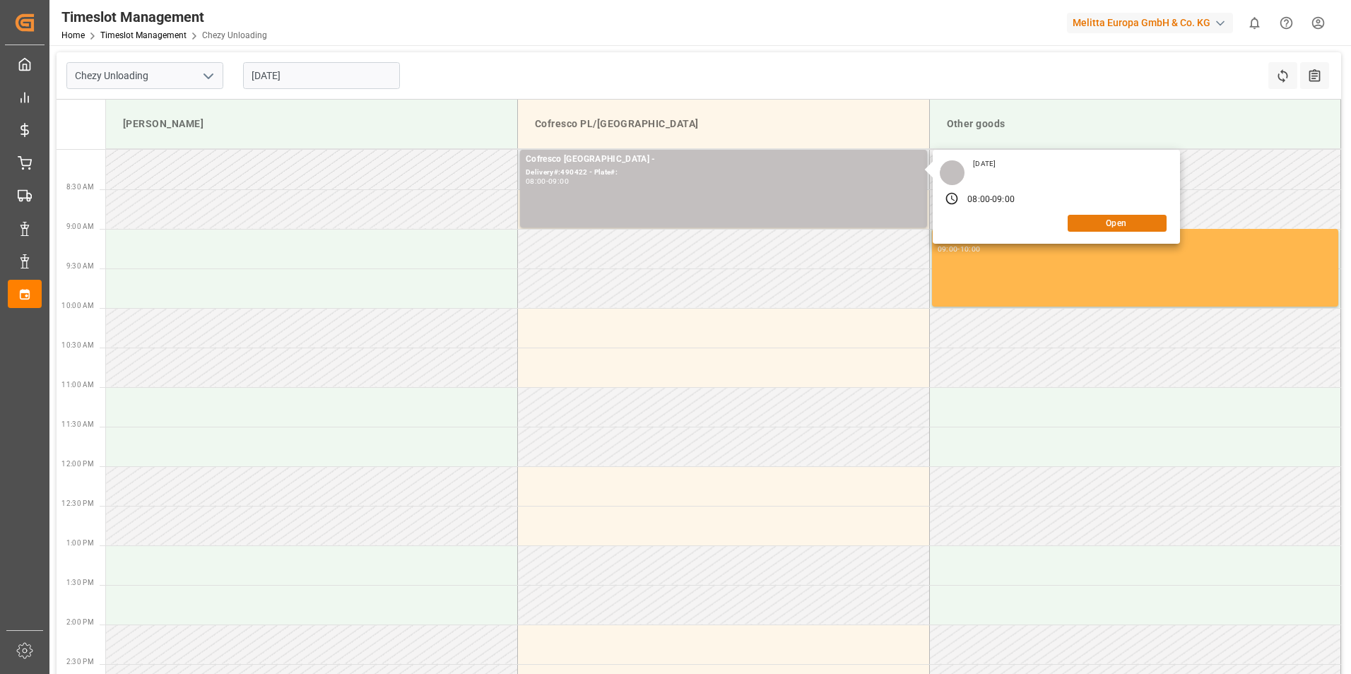
click at [1107, 223] on button "Open" at bounding box center [1117, 223] width 99 height 17
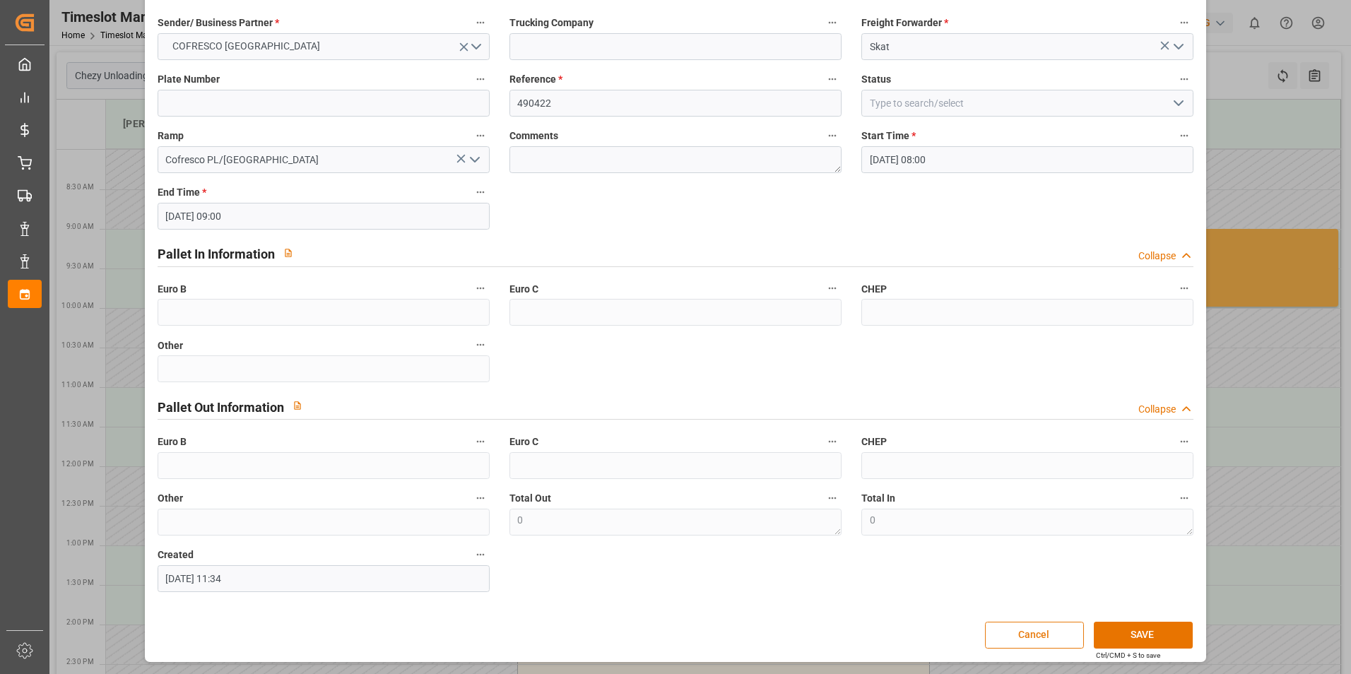
click at [1053, 622] on button "Cancel" at bounding box center [1034, 635] width 99 height 27
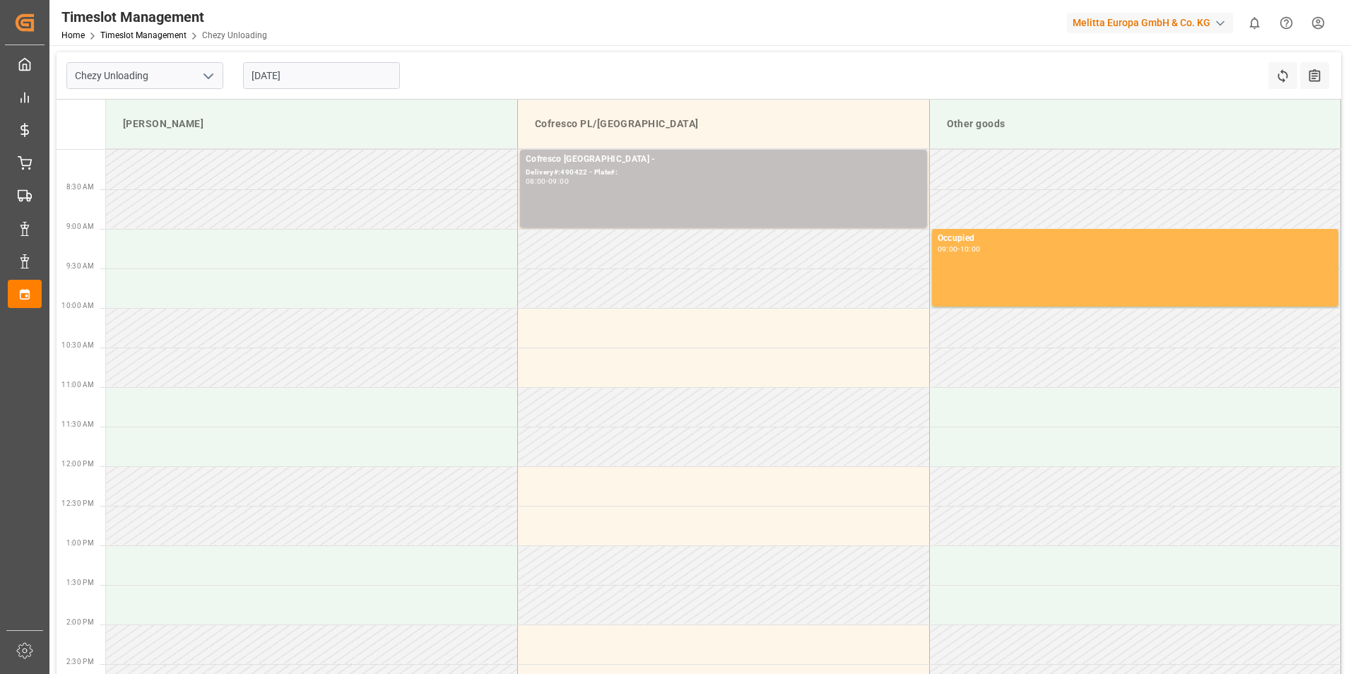
drag, startPoint x: 704, startPoint y: 276, endPoint x: 664, endPoint y: 213, distance: 74.7
click at [704, 275] on td at bounding box center [724, 289] width 412 height 40
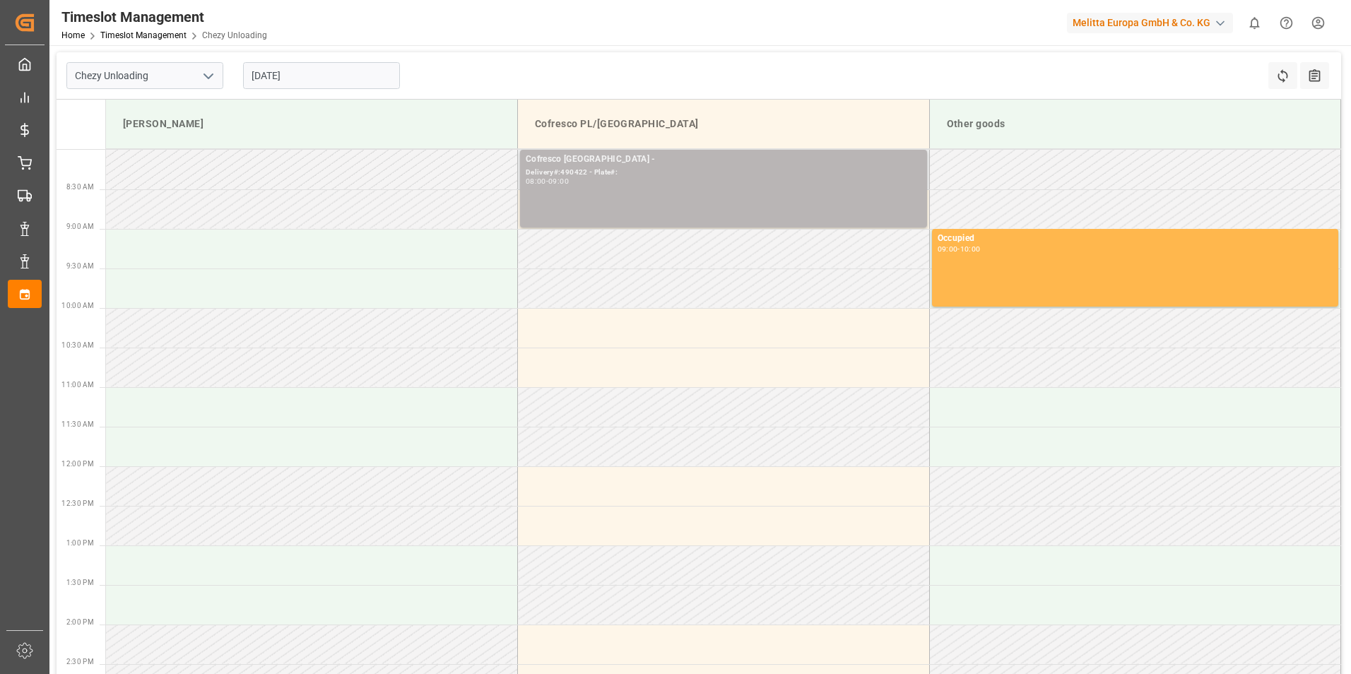
click at [664, 213] on div "Cofresco [GEOGRAPHIC_DATA] - Delivery#:490422 - Plate#: 08:00 - 09:00" at bounding box center [724, 189] width 396 height 72
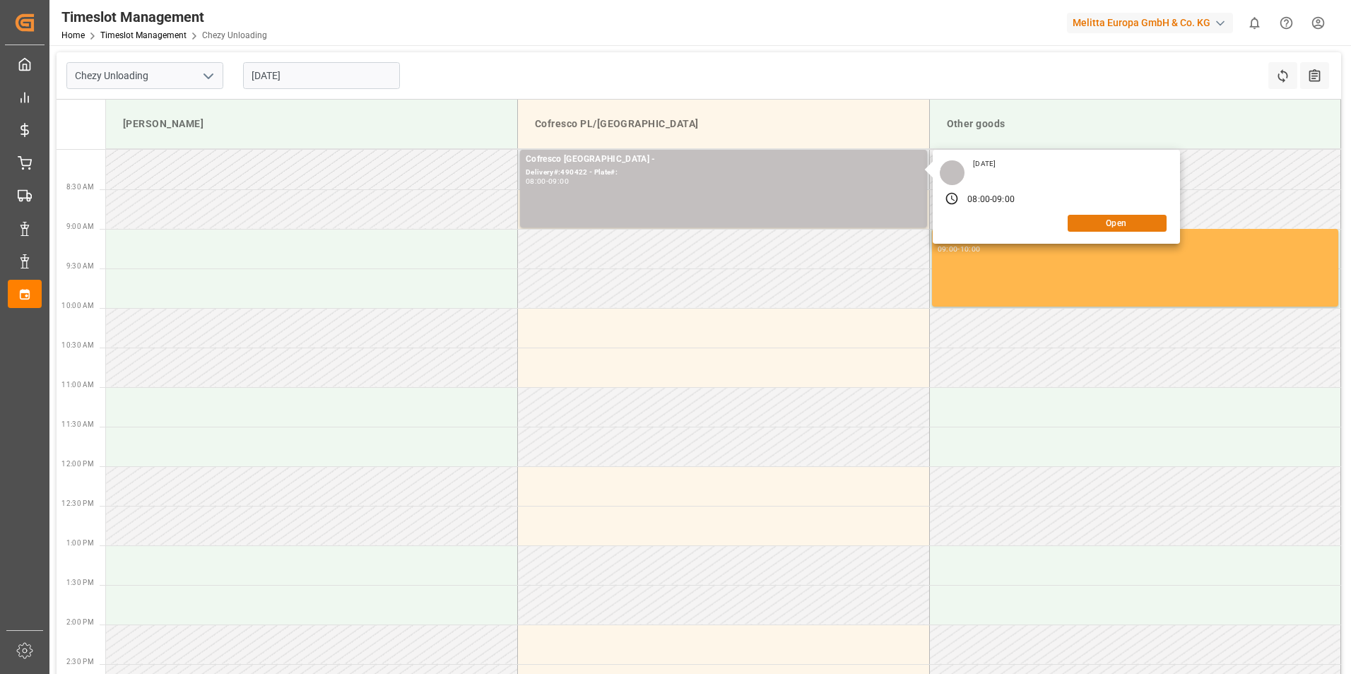
click at [1091, 218] on button "Open" at bounding box center [1117, 223] width 99 height 17
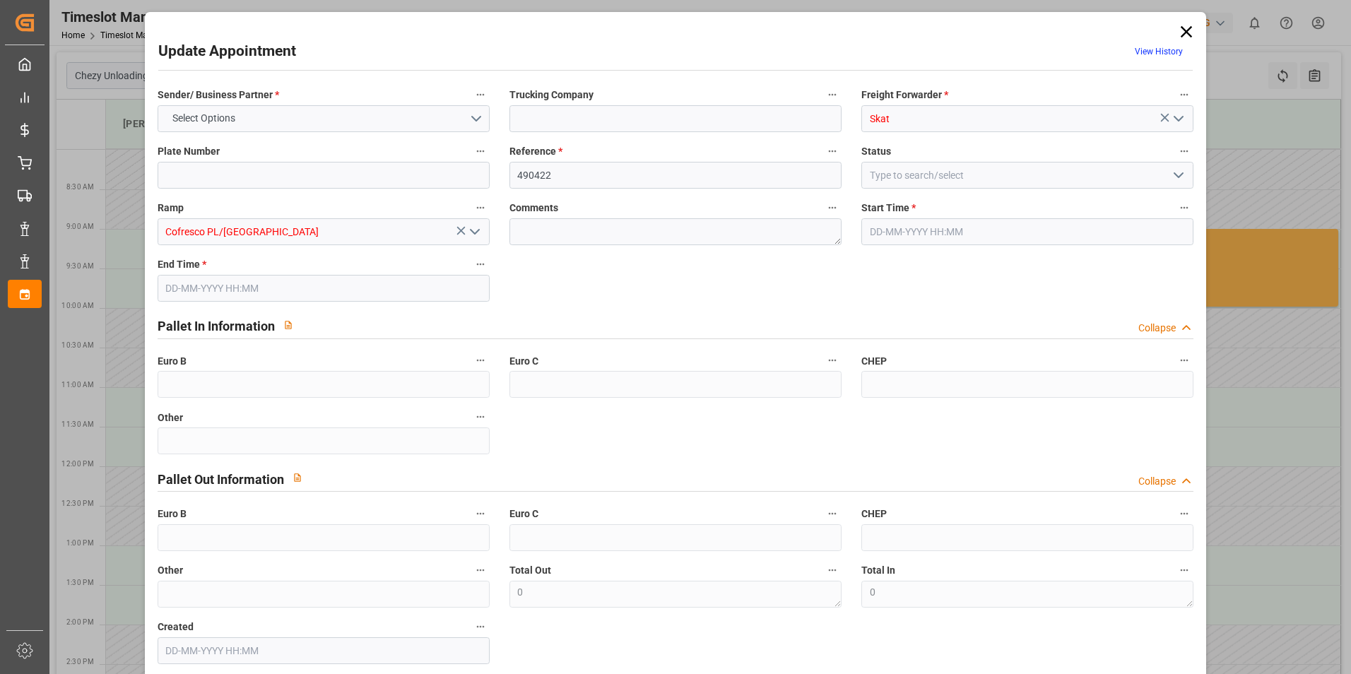
type input "[DATE] 08:00"
type input "[DATE] 09:00"
type input "[DATE] 11:34"
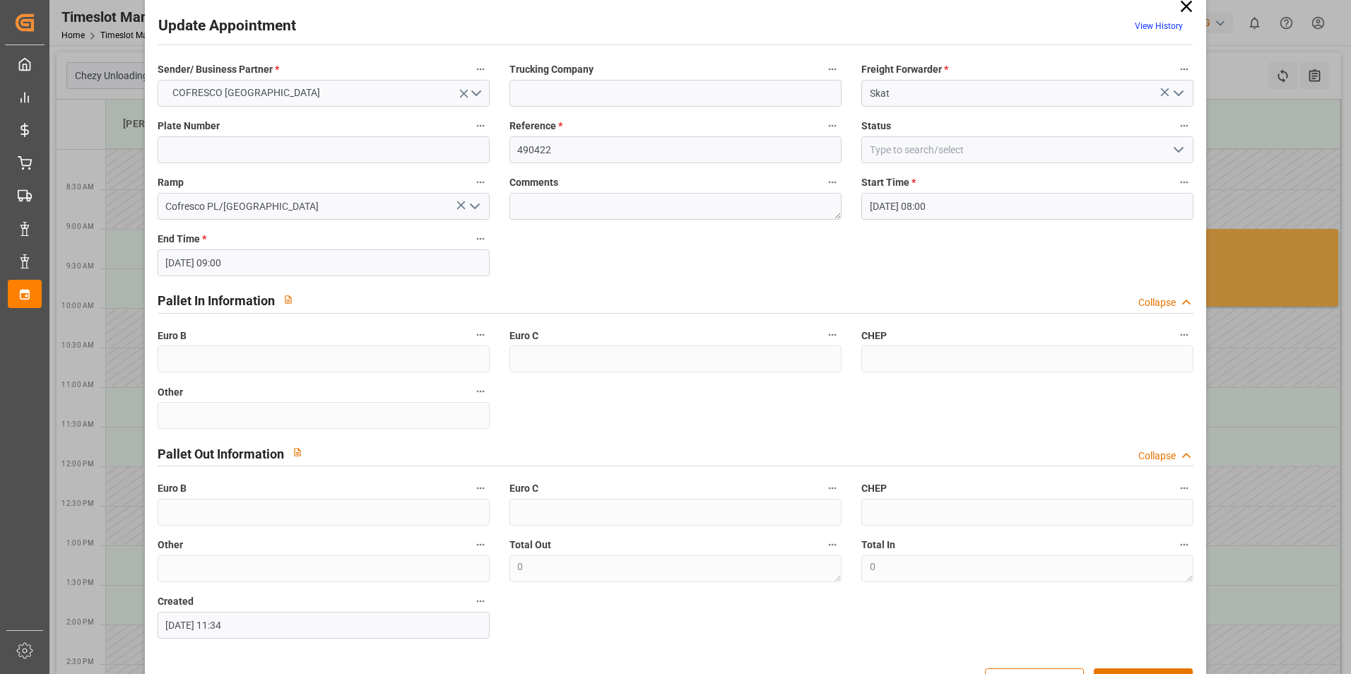
scroll to position [0, 0]
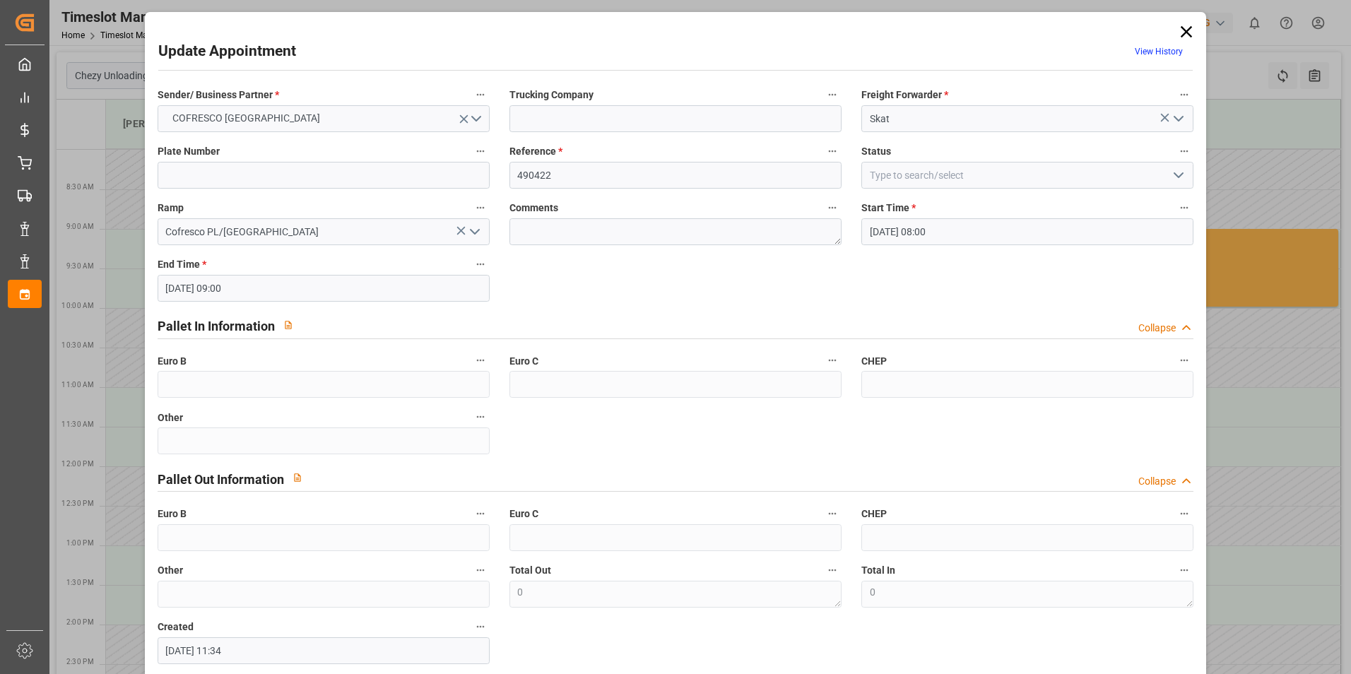
click at [1182, 30] on icon at bounding box center [1187, 32] width 20 height 20
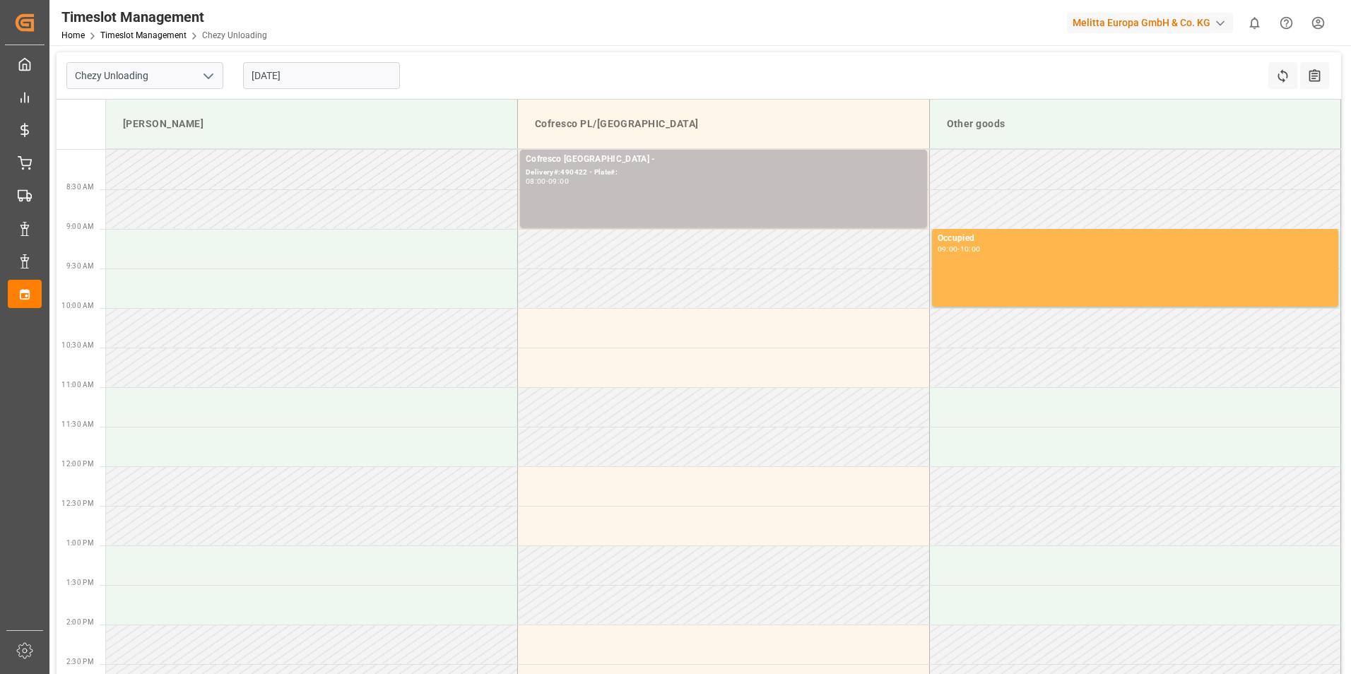
drag, startPoint x: 883, startPoint y: 178, endPoint x: 690, endPoint y: 55, distance: 228.8
click at [855, 85] on div "Chezy Unloading [DATE] Refresh Time Slots All Audits" at bounding box center [699, 75] width 1285 height 47
click at [271, 76] on input "[DATE]" at bounding box center [321, 75] width 157 height 27
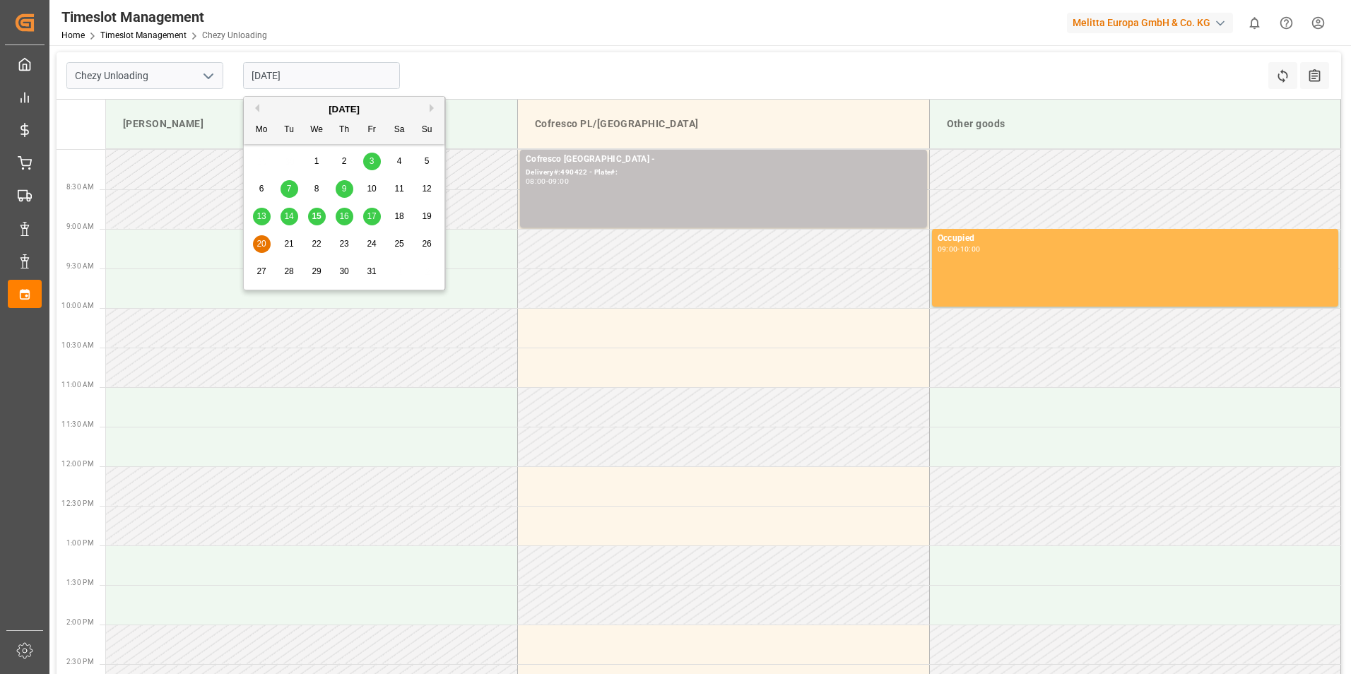
click at [320, 244] on span "22" at bounding box center [316, 244] width 9 height 10
type input "[DATE]"
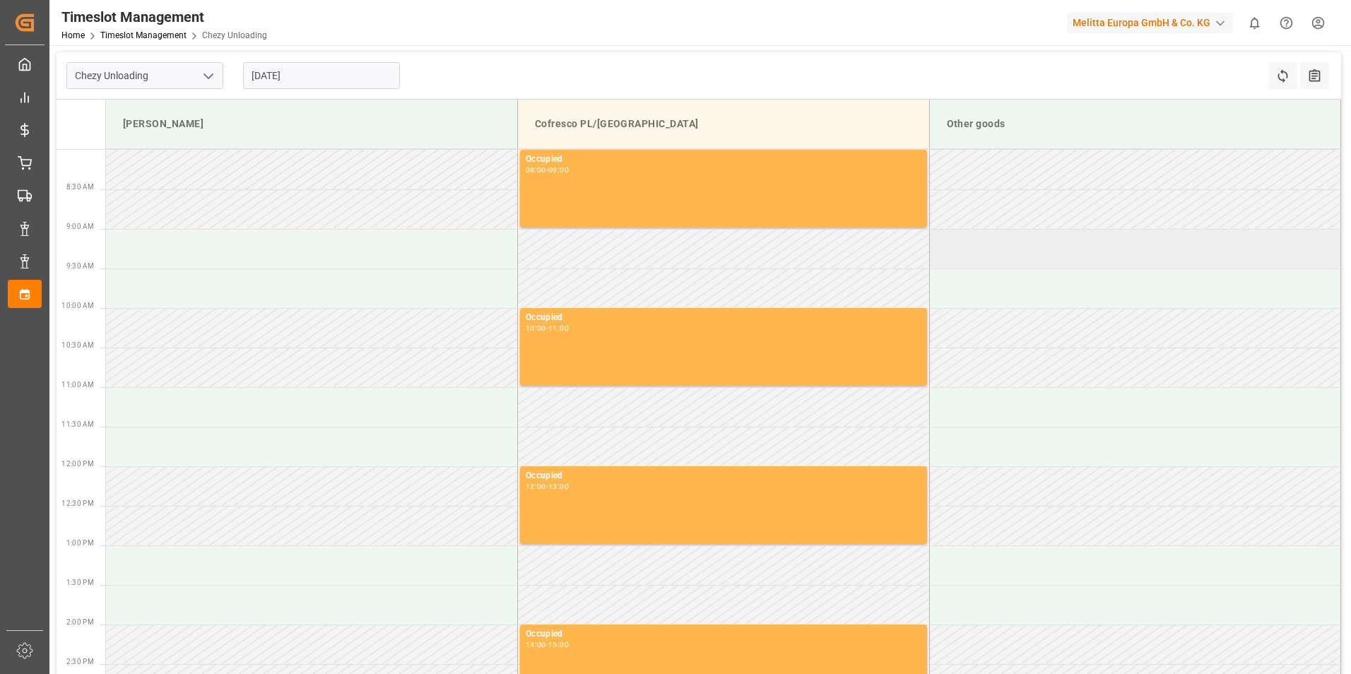
click at [1090, 252] on td at bounding box center [1135, 249] width 412 height 40
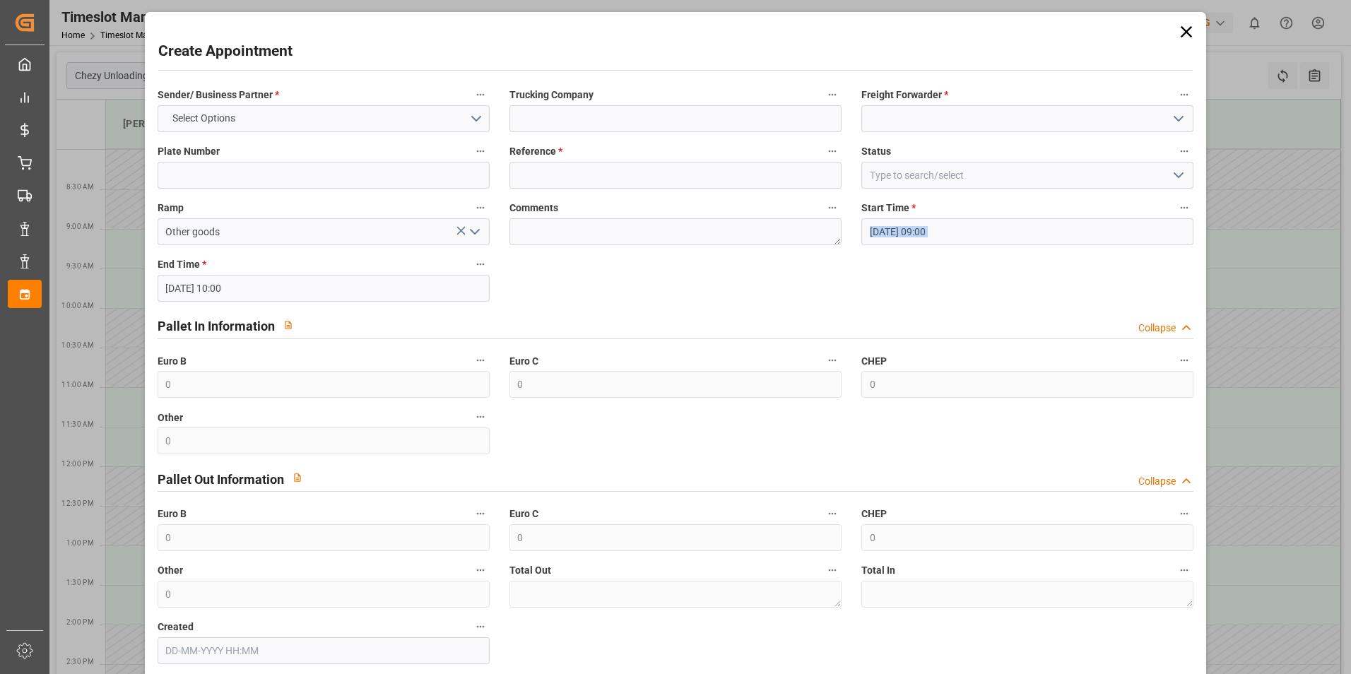
click at [1090, 252] on div "Sender/ Business Partner * Select Options Trucking Company Freight Forwarder * …" at bounding box center [676, 375] width 1056 height 589
click at [329, 122] on button "Select Options" at bounding box center [324, 118] width 332 height 27
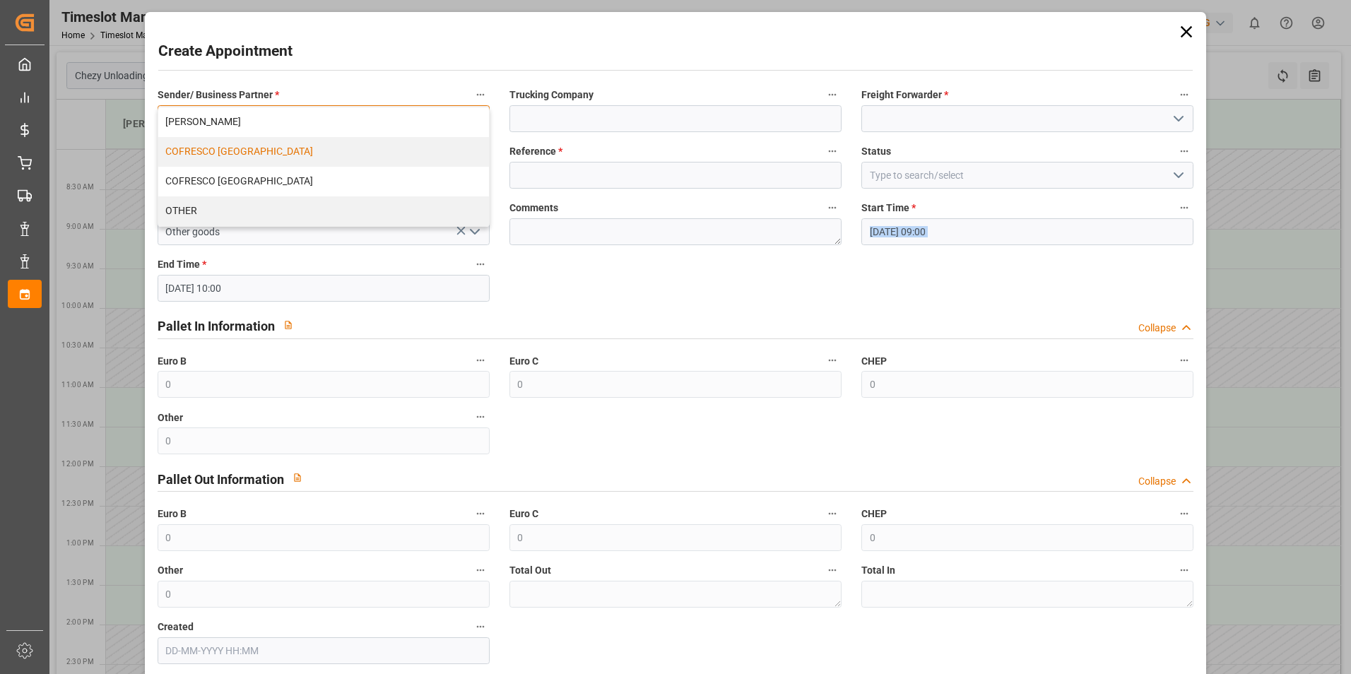
click at [252, 155] on div "COFRESCO [GEOGRAPHIC_DATA]" at bounding box center [323, 152] width 331 height 30
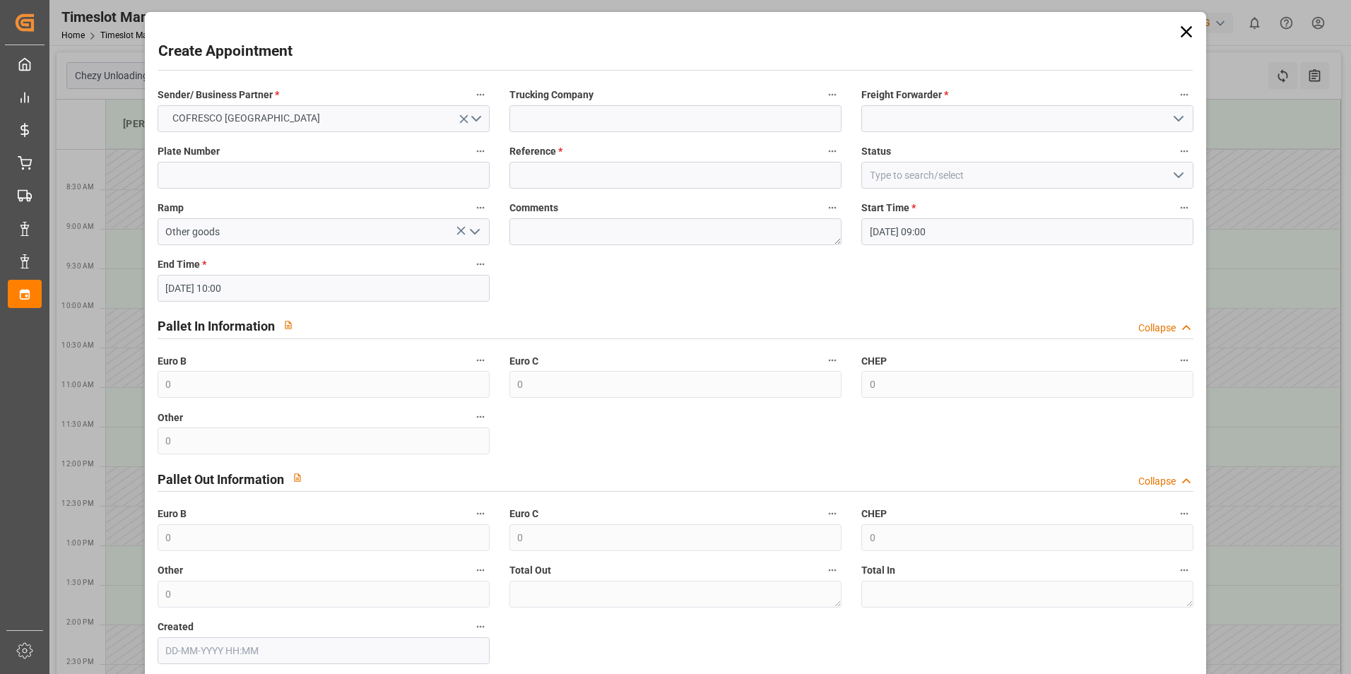
click at [976, 134] on div "Freight Forwarder *" at bounding box center [1028, 109] width 352 height 57
click at [968, 126] on input at bounding box center [1027, 118] width 332 height 27
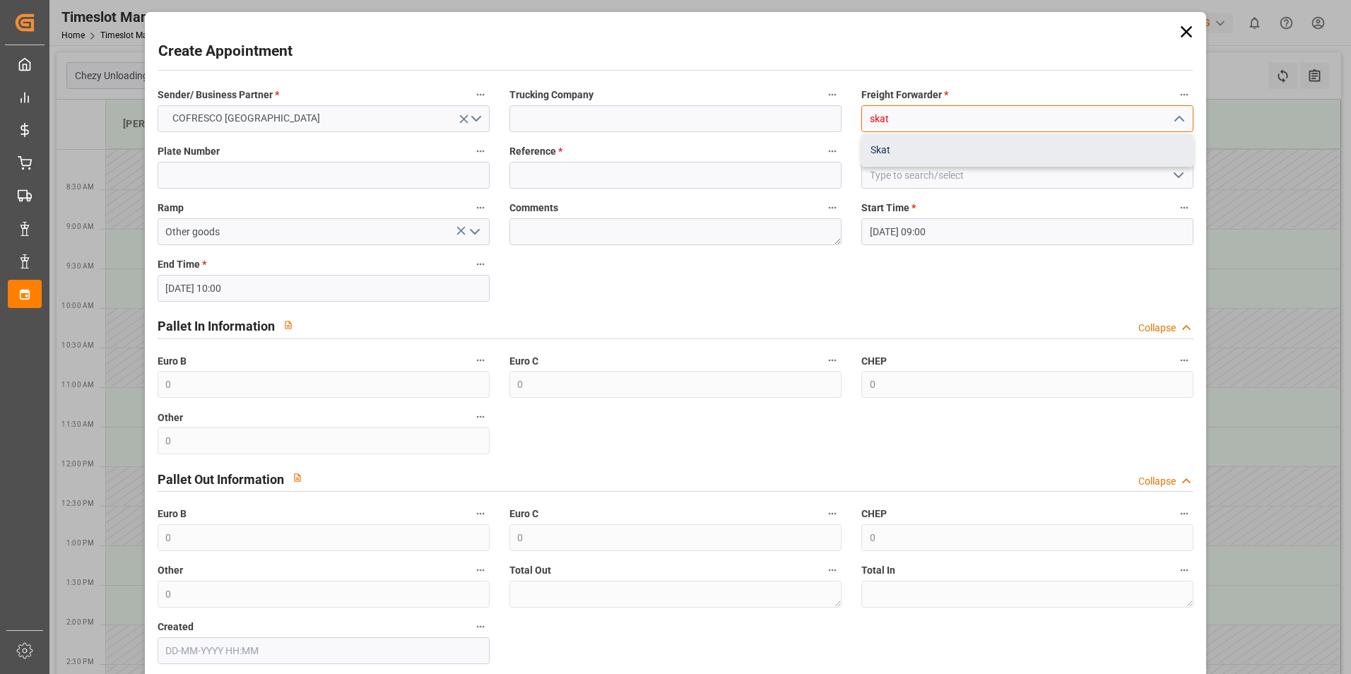
click at [955, 149] on div "Skat" at bounding box center [1027, 150] width 331 height 32
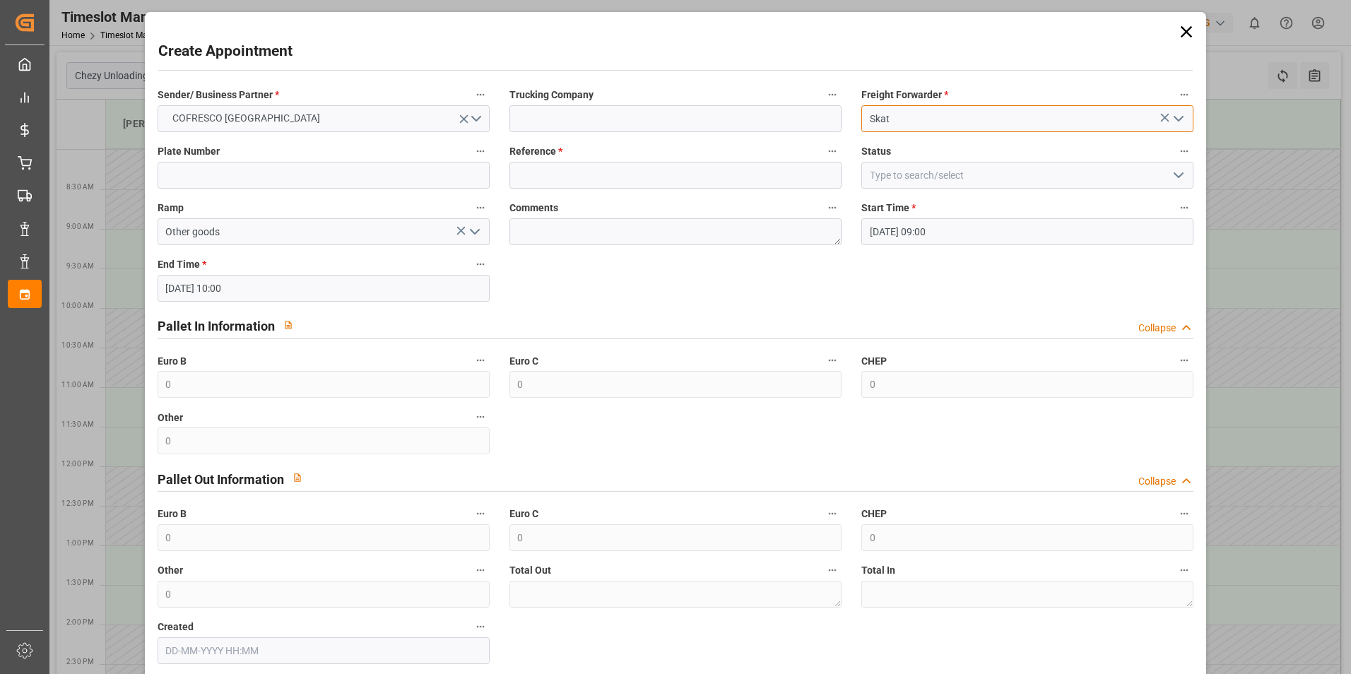
type input "Skat"
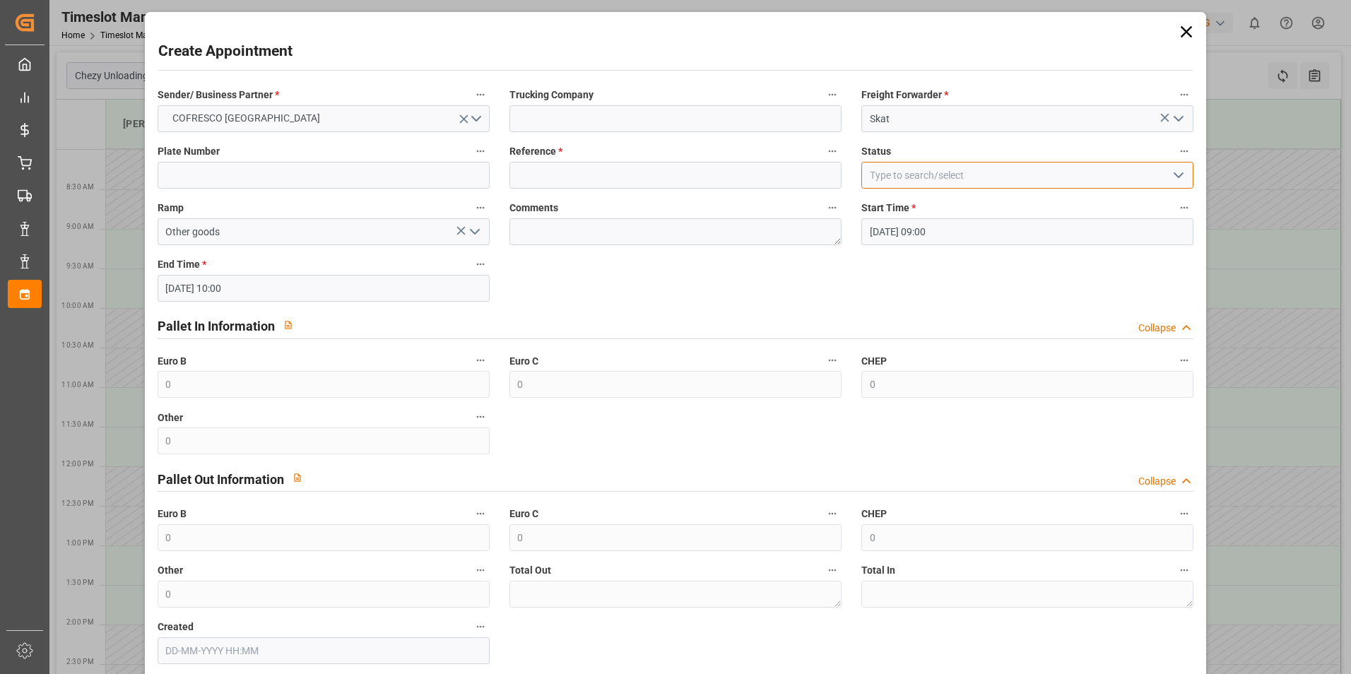
click at [953, 171] on input at bounding box center [1027, 175] width 332 height 27
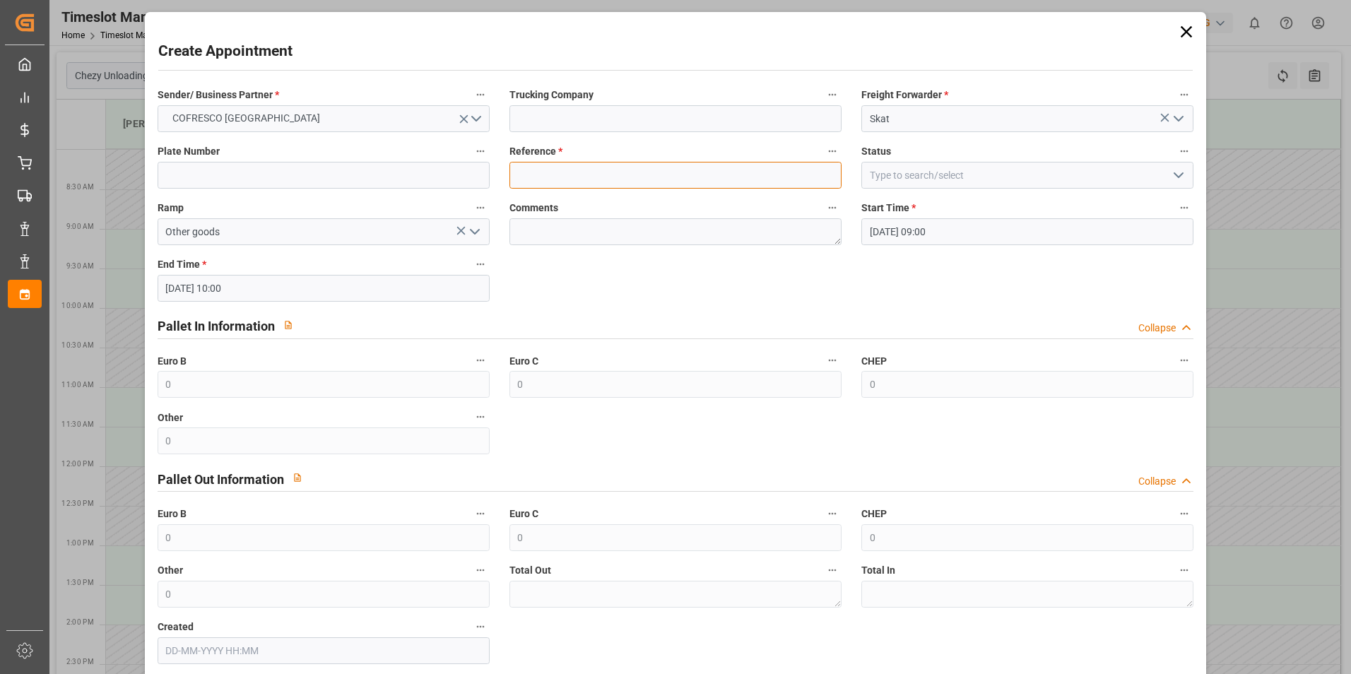
click at [625, 170] on input at bounding box center [676, 175] width 332 height 27
paste input "490422"
type input "490422"
click at [988, 235] on input "[DATE] 09:00" at bounding box center [1027, 231] width 332 height 27
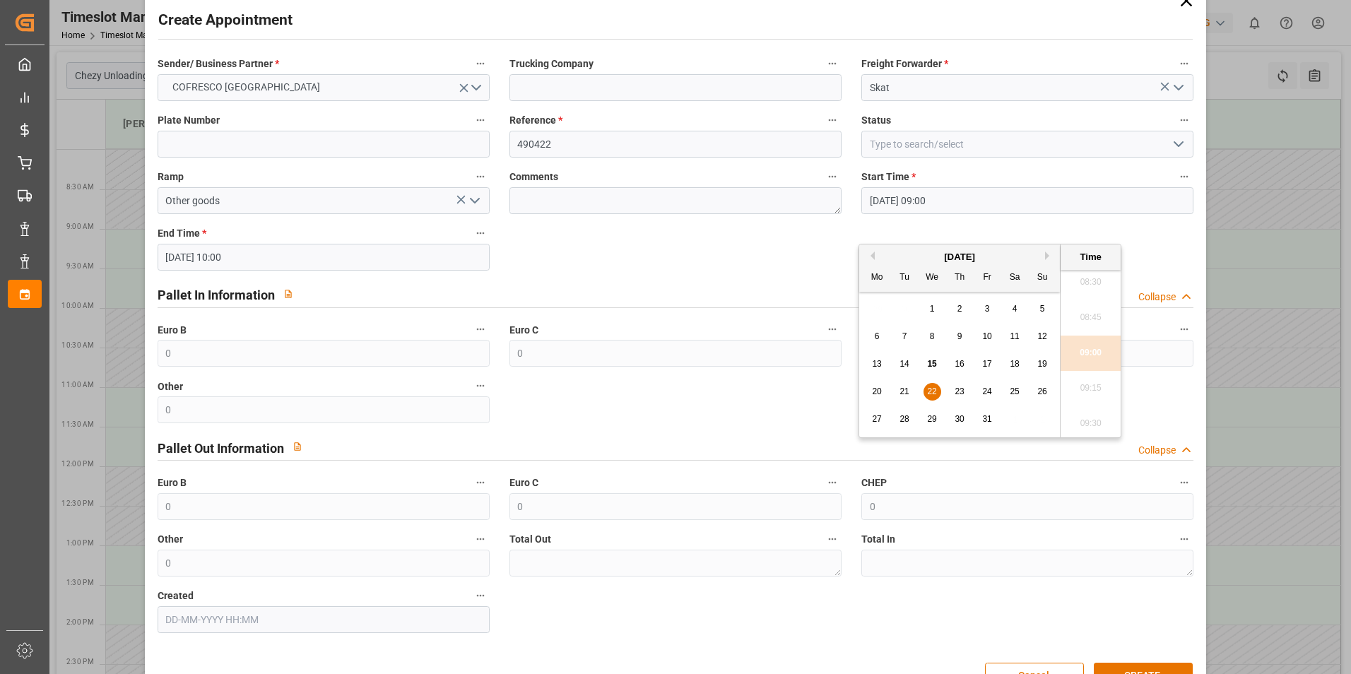
scroll to position [72, 0]
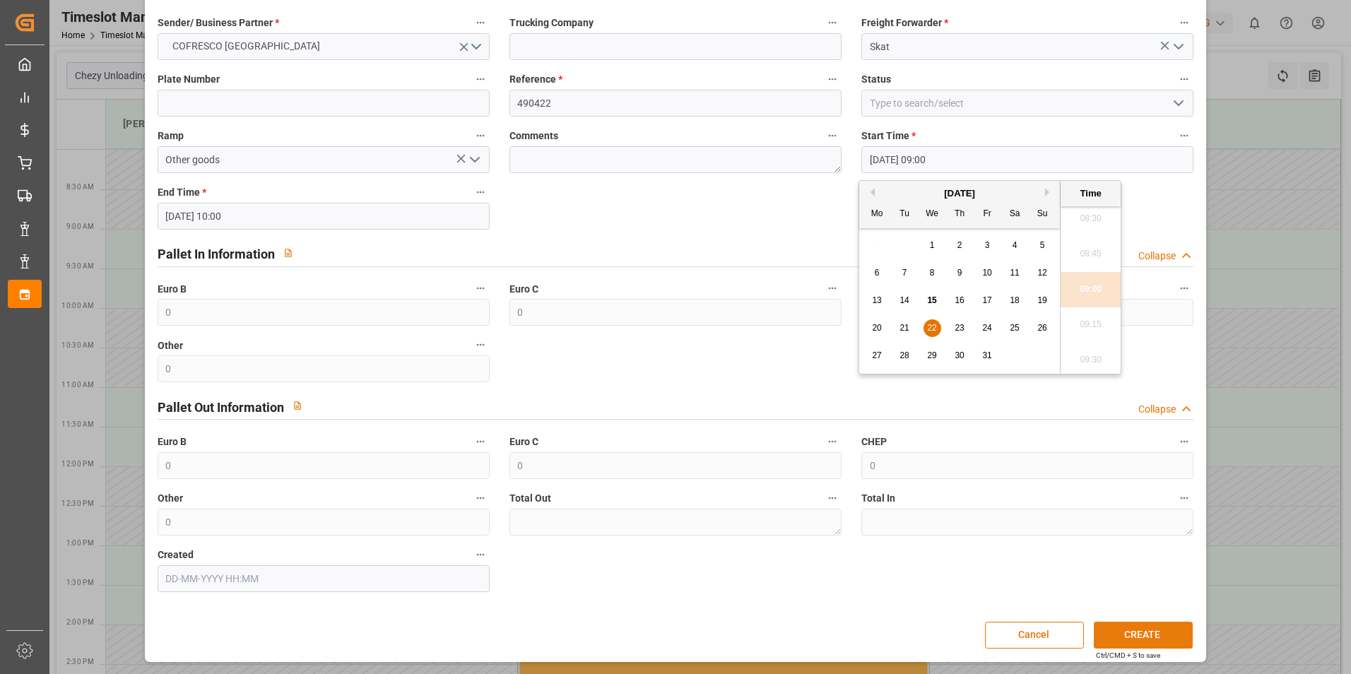
click at [1124, 630] on button "CREATE" at bounding box center [1143, 635] width 99 height 27
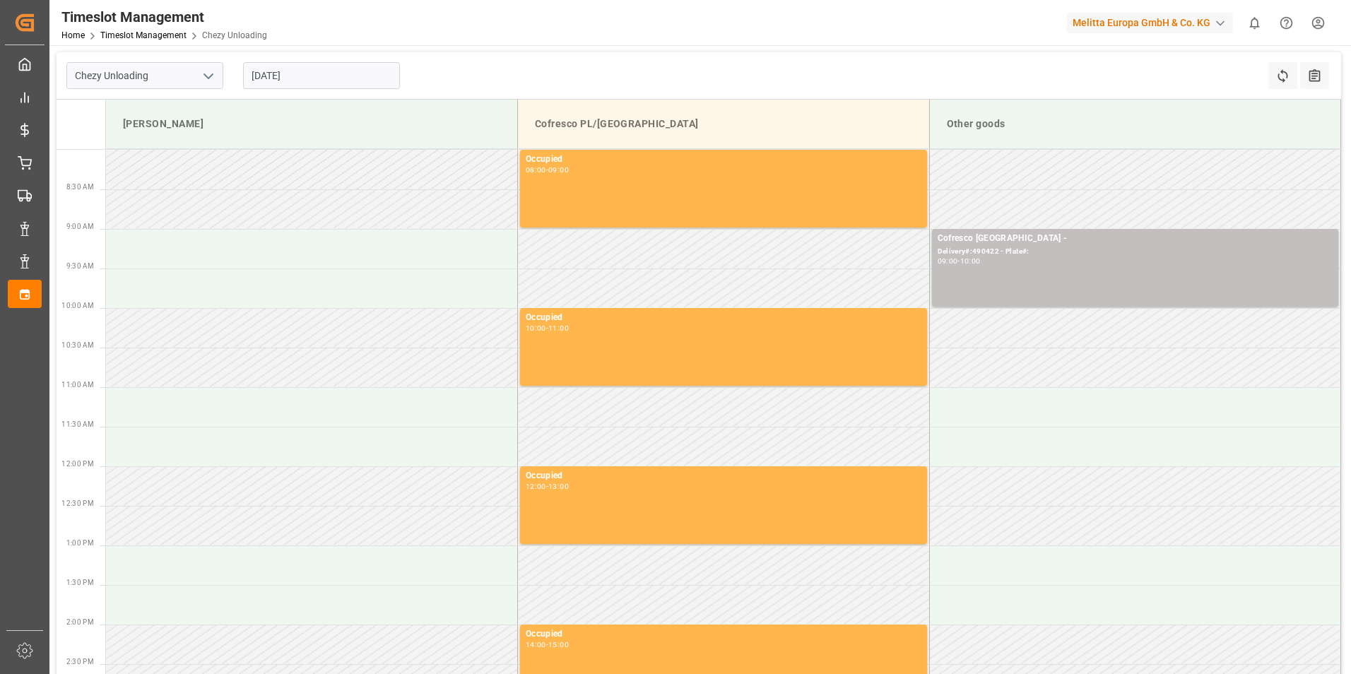
click at [292, 64] on input "[DATE]" at bounding box center [321, 75] width 157 height 27
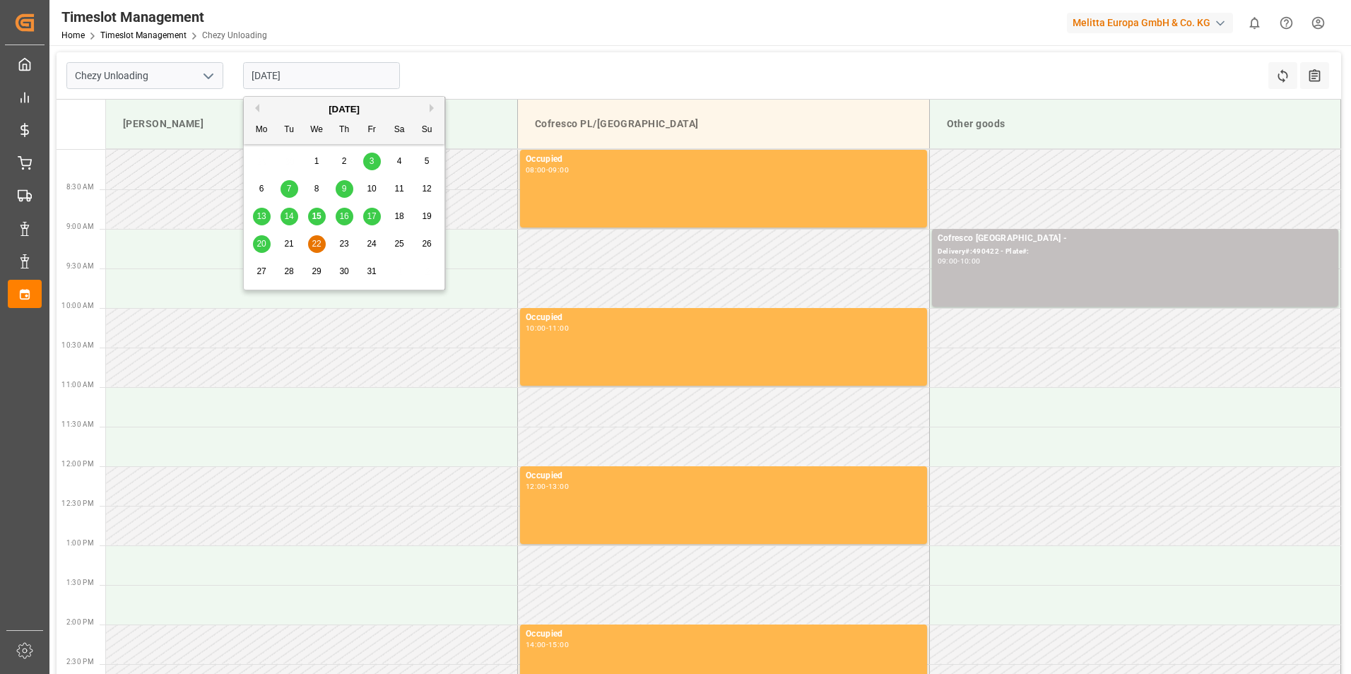
click at [257, 242] on span "20" at bounding box center [261, 244] width 9 height 10
type input "[DATE]"
